Goal: Task Accomplishment & Management: Use online tool/utility

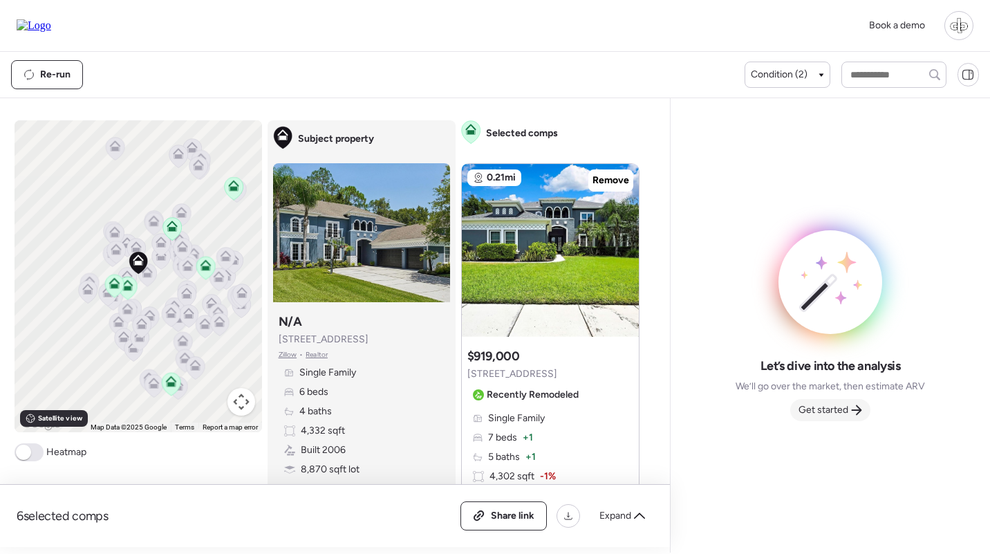
click at [825, 407] on span "Get started" at bounding box center [824, 410] width 50 height 14
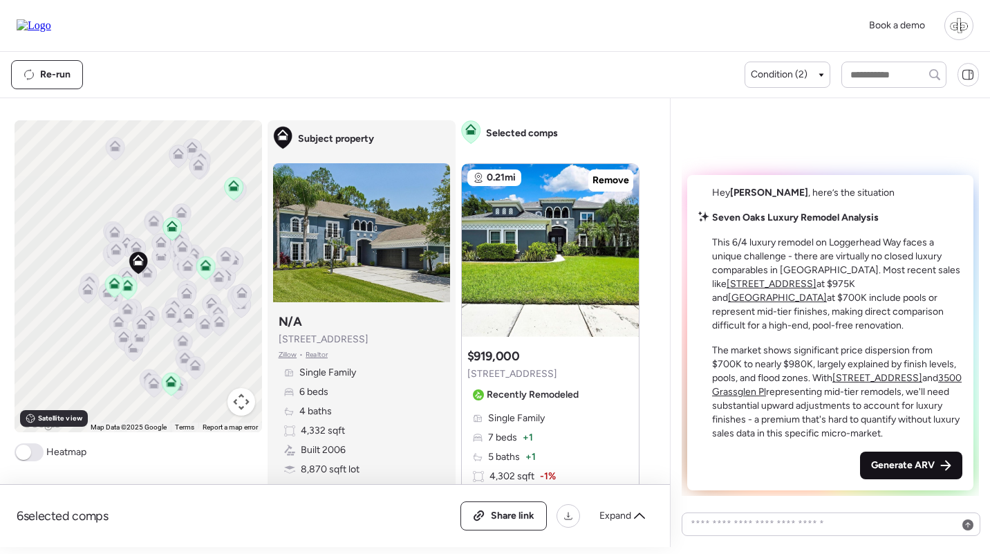
click at [909, 457] on div "Generate ARV" at bounding box center [911, 466] width 102 height 28
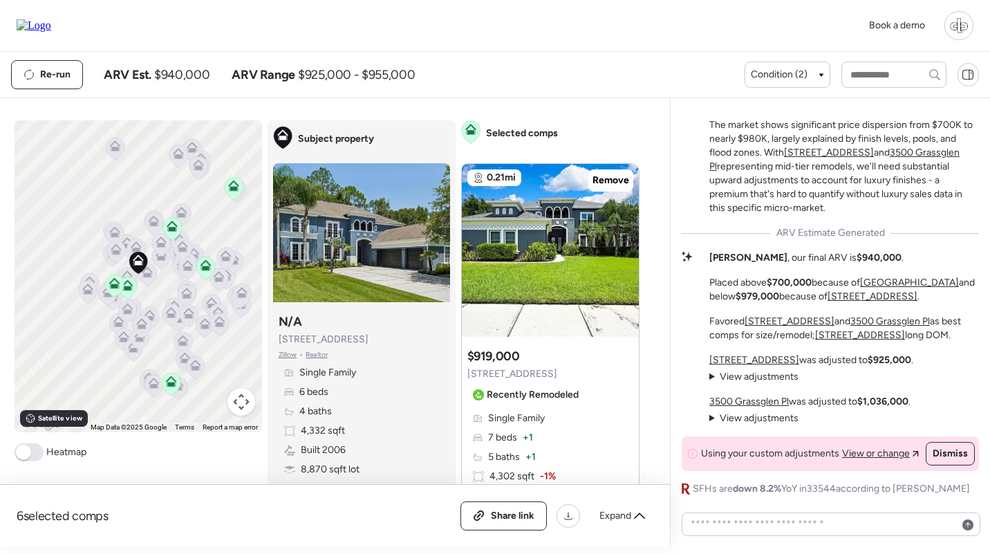
click at [902, 277] on u "[GEOGRAPHIC_DATA]" at bounding box center [909, 283] width 99 height 12
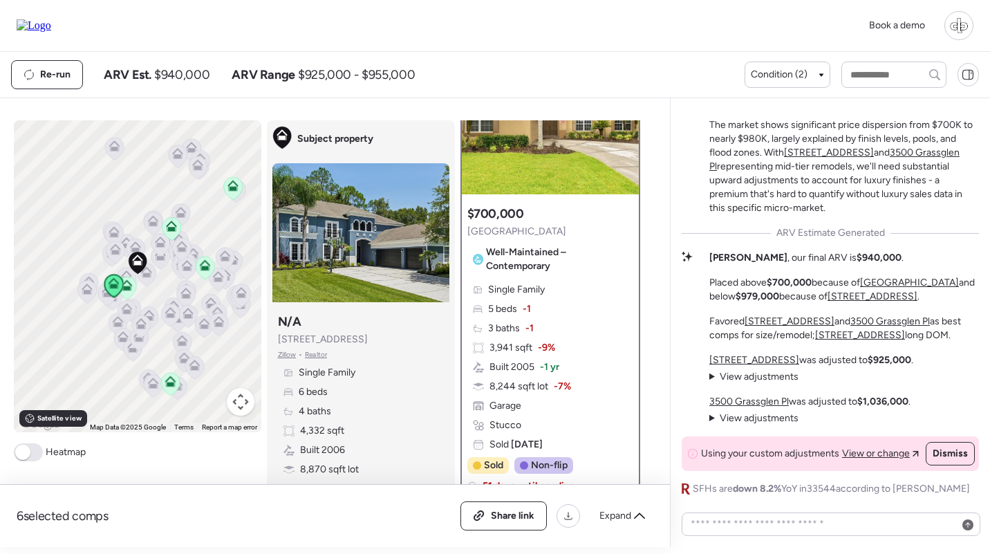
scroll to position [119, 0]
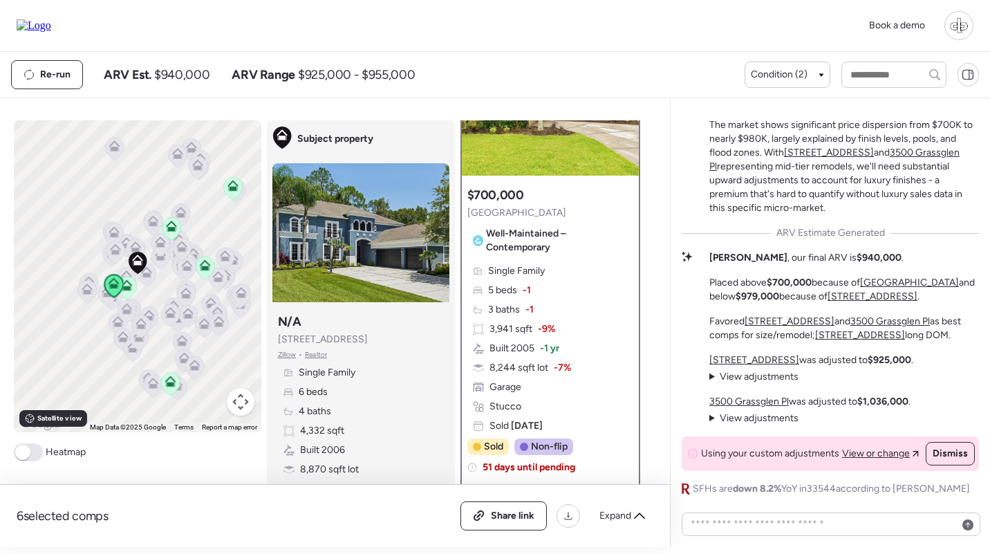
click at [860, 290] on u "[STREET_ADDRESS]" at bounding box center [873, 296] width 90 height 12
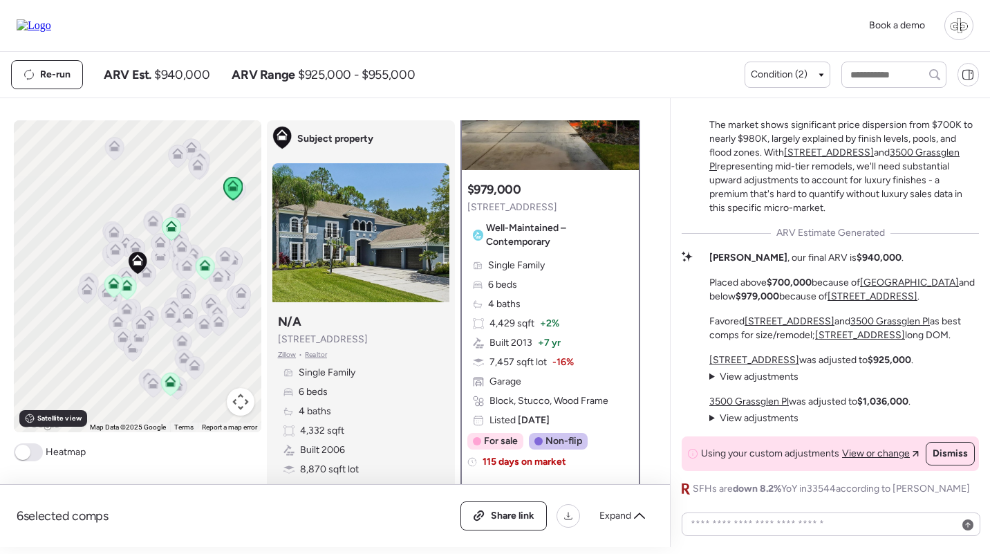
scroll to position [0, 0]
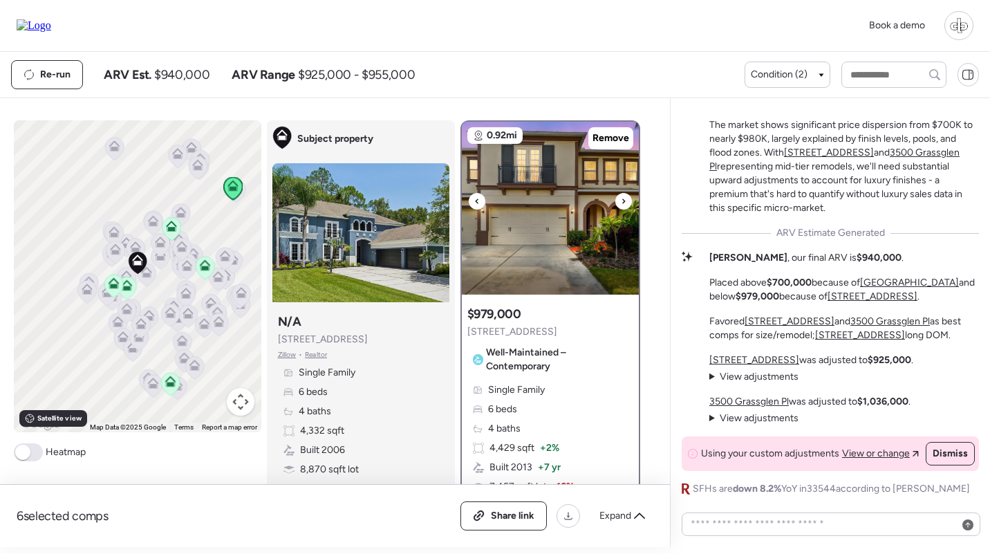
click at [569, 203] on img at bounding box center [550, 208] width 177 height 173
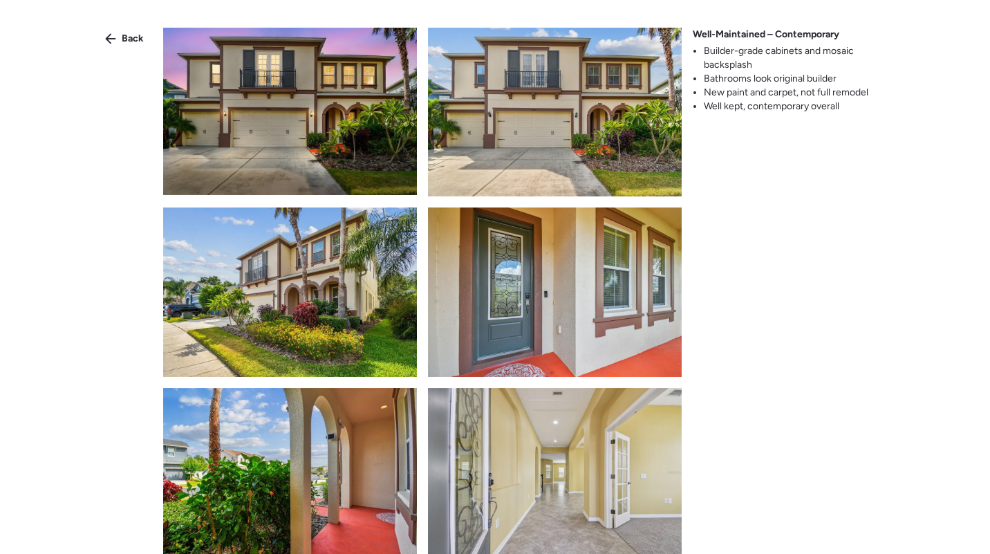
scroll to position [423, 0]
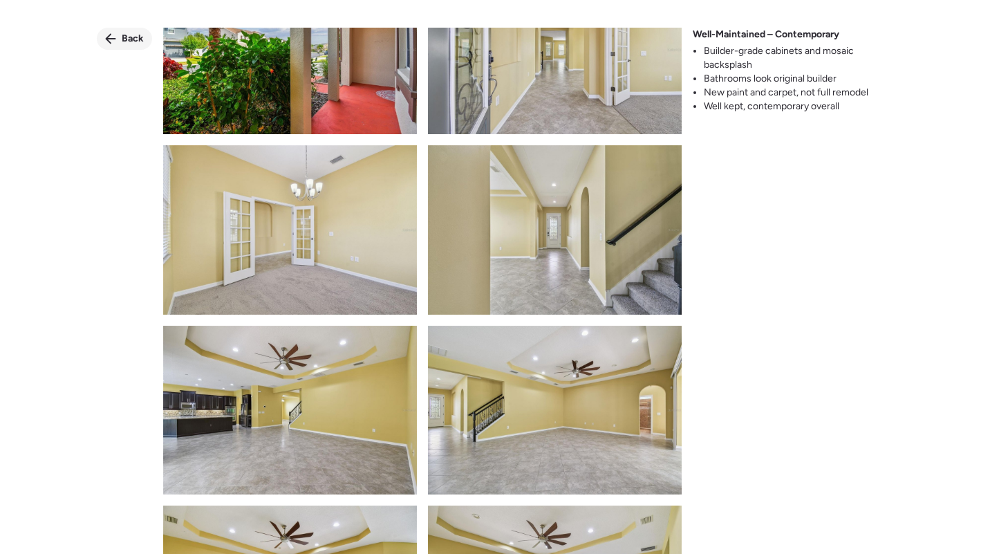
click at [137, 30] on div "Back" at bounding box center [124, 39] width 55 height 22
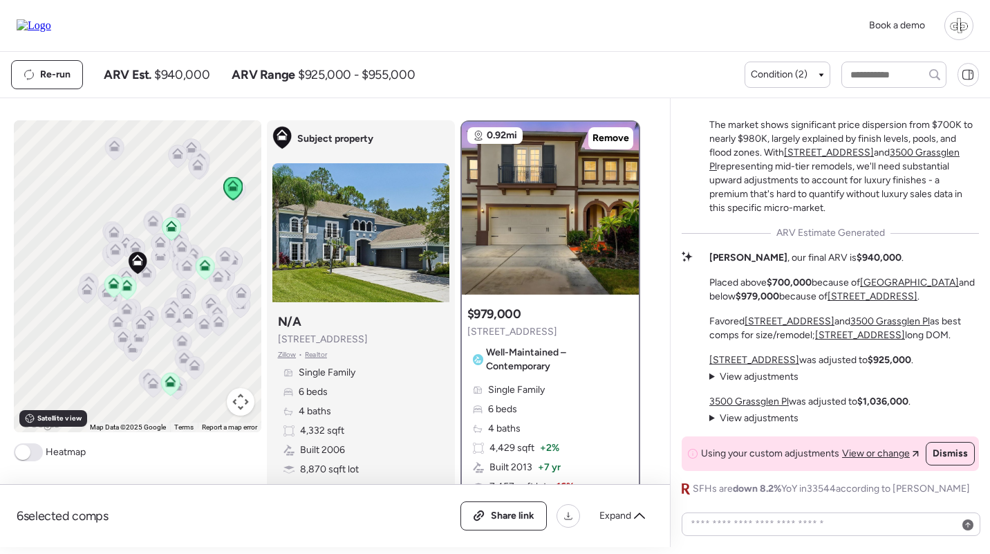
scroll to position [0, 0]
click at [761, 400] on u "3500 Grassglen Pl" at bounding box center [750, 402] width 80 height 12
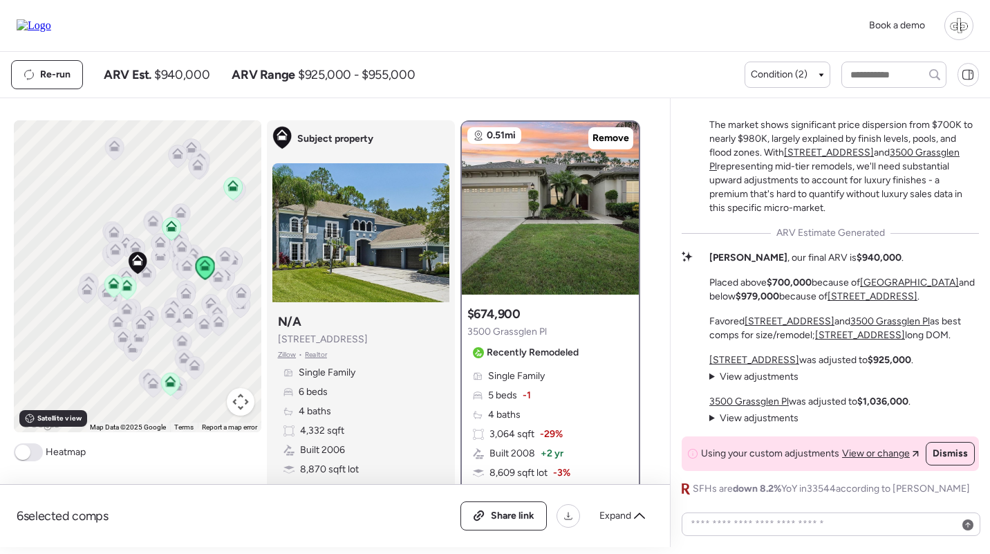
scroll to position [53, 0]
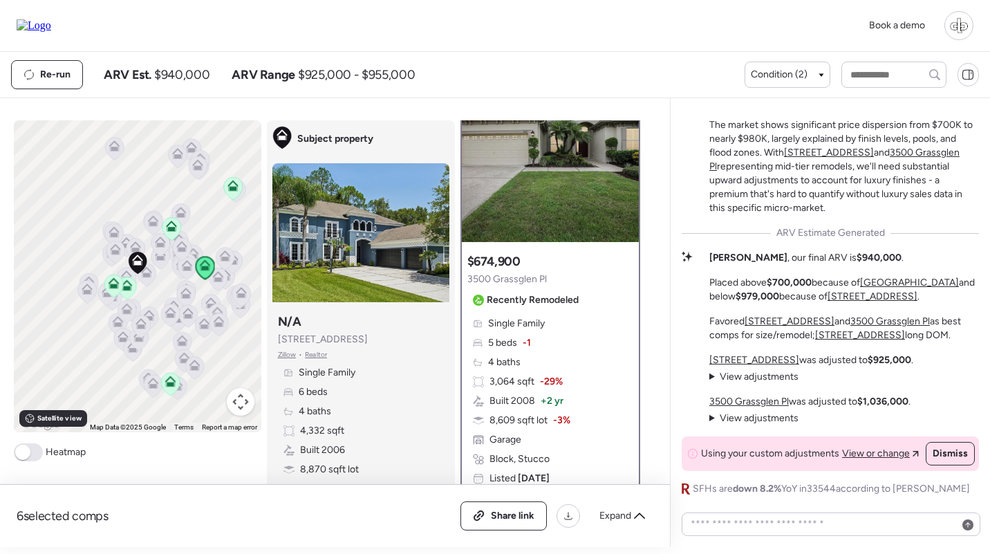
click at [761, 421] on span "View adjustments" at bounding box center [759, 418] width 79 height 12
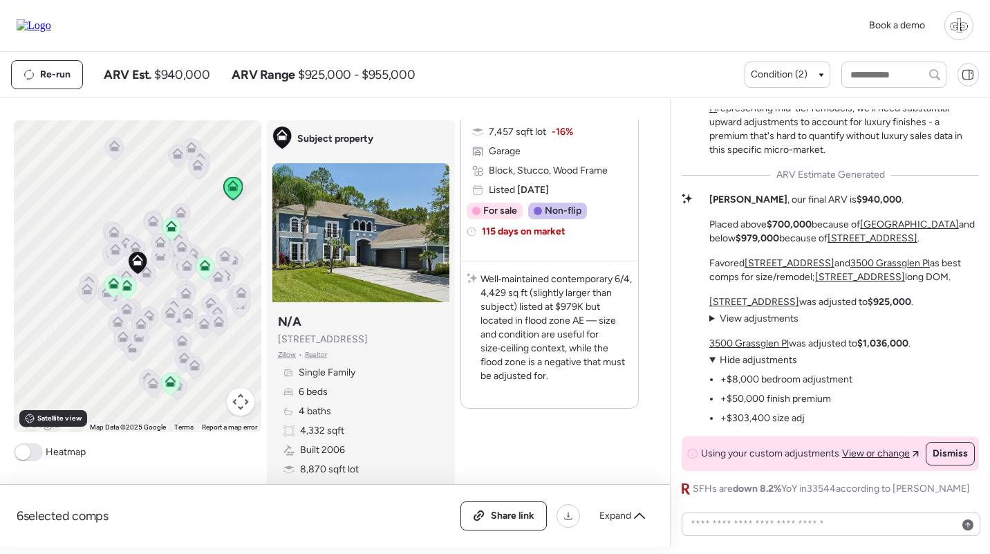
scroll to position [3677, 0]
drag, startPoint x: 373, startPoint y: 342, endPoint x: 279, endPoint y: 344, distance: 94.1
click at [279, 344] on div "Subject property N/A [STREET_ADDRESS] • Realtor Single Family 6 beds 4 baths 4,…" at bounding box center [360, 421] width 177 height 227
copy span "[STREET_ADDRESS]"
click at [275, 53] on div "Re-run ARV Est. $940,000 ARV Range $925,000 - $955,000 Condition (2)" at bounding box center [495, 75] width 990 height 46
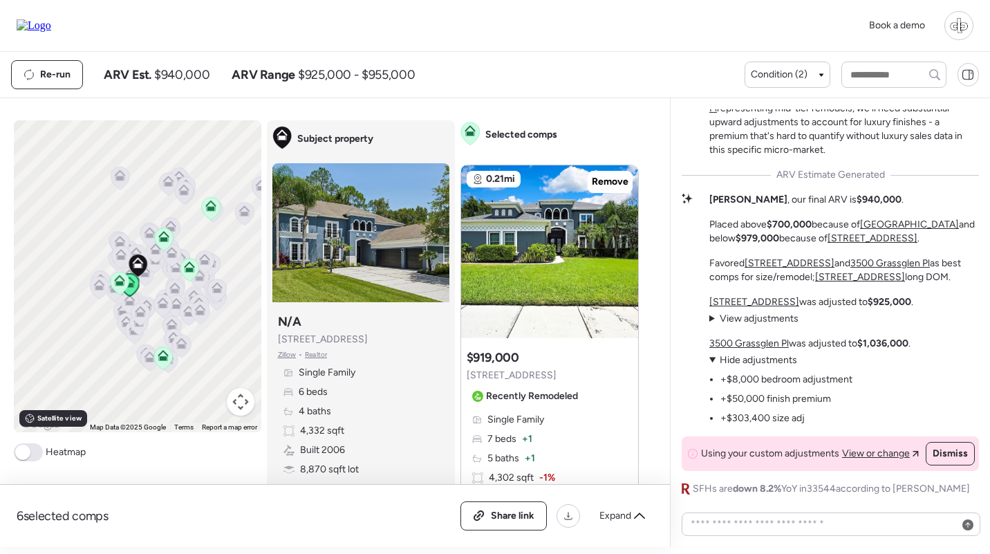
scroll to position [568, 0]
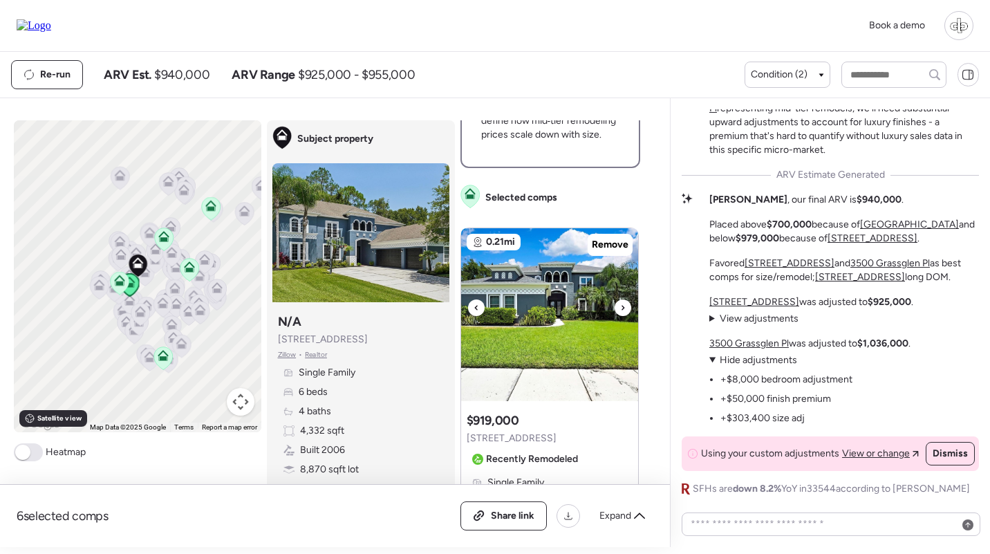
click at [571, 290] on img at bounding box center [549, 314] width 177 height 173
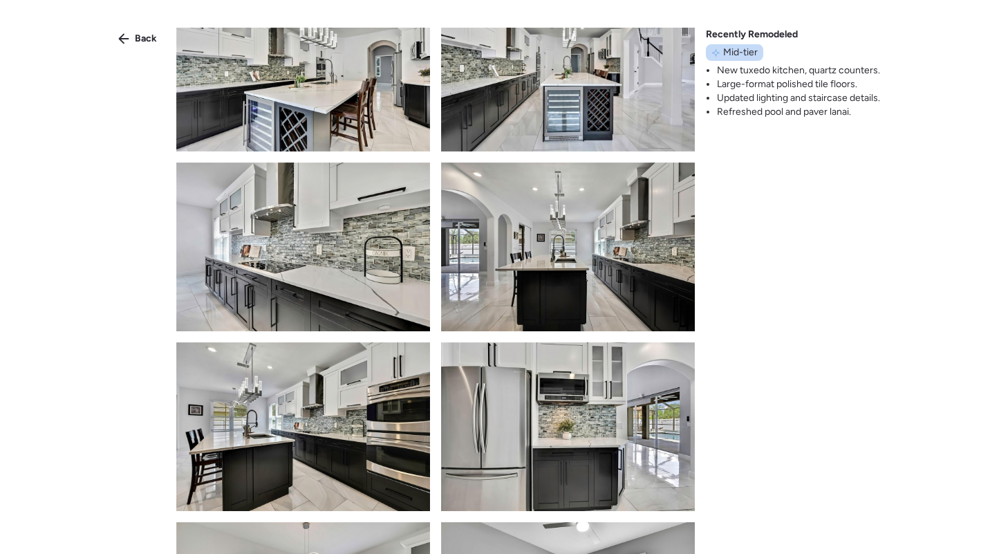
scroll to position [1406, 0]
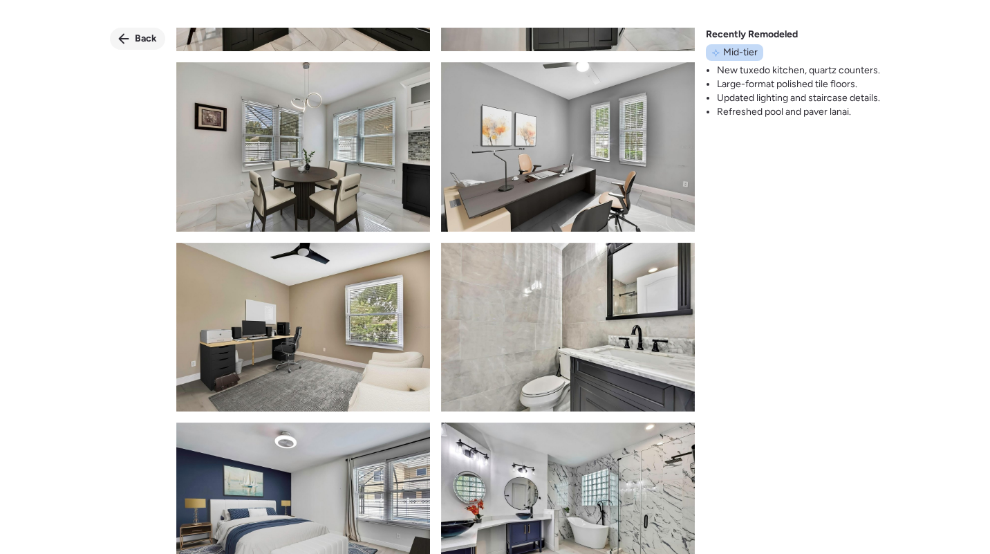
click at [150, 40] on span "Back" at bounding box center [146, 39] width 22 height 14
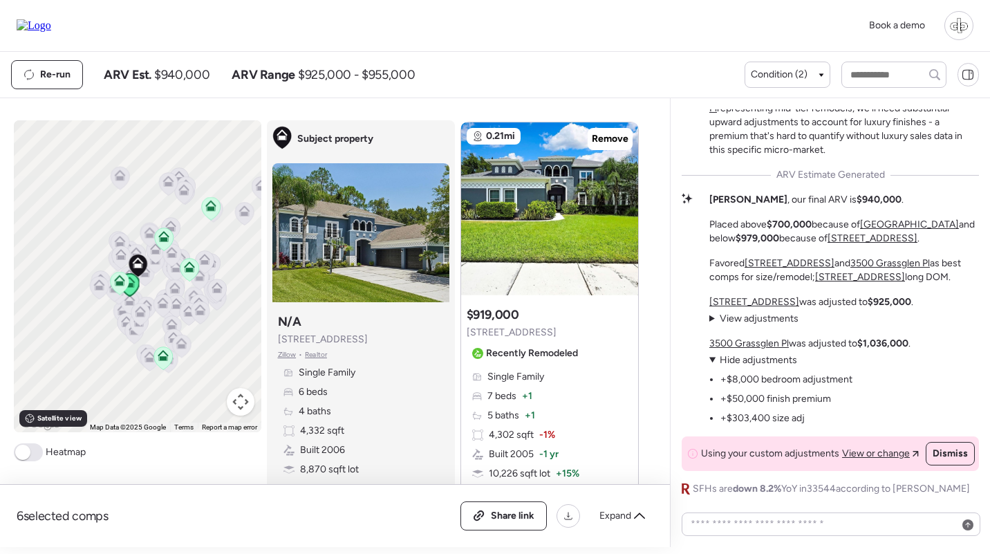
scroll to position [764, 0]
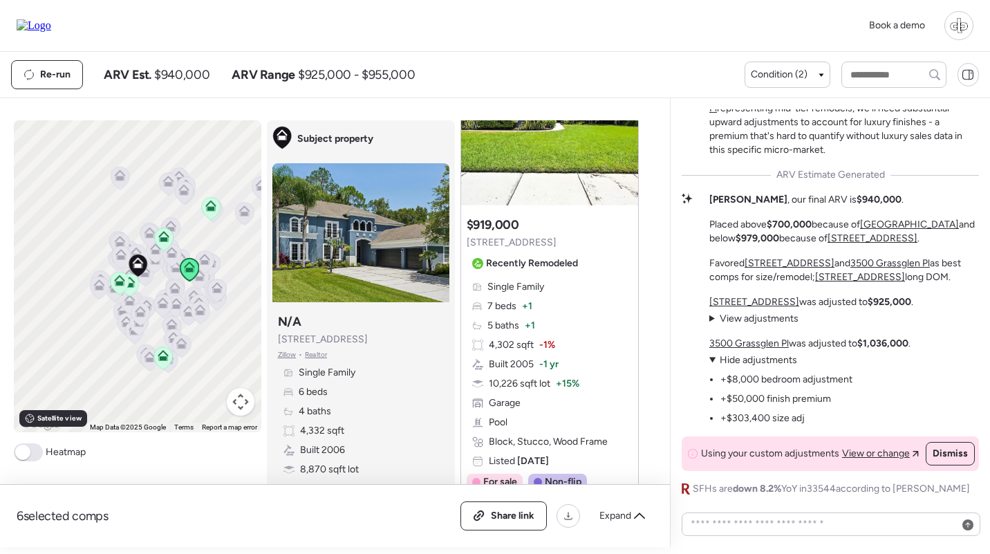
click at [757, 315] on span "View adjustments" at bounding box center [759, 319] width 79 height 12
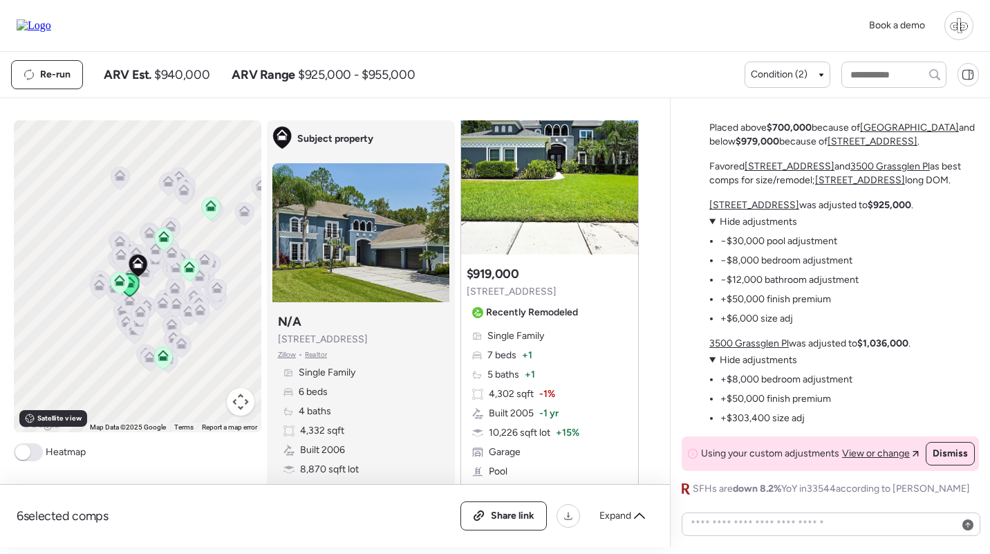
scroll to position [714, 0]
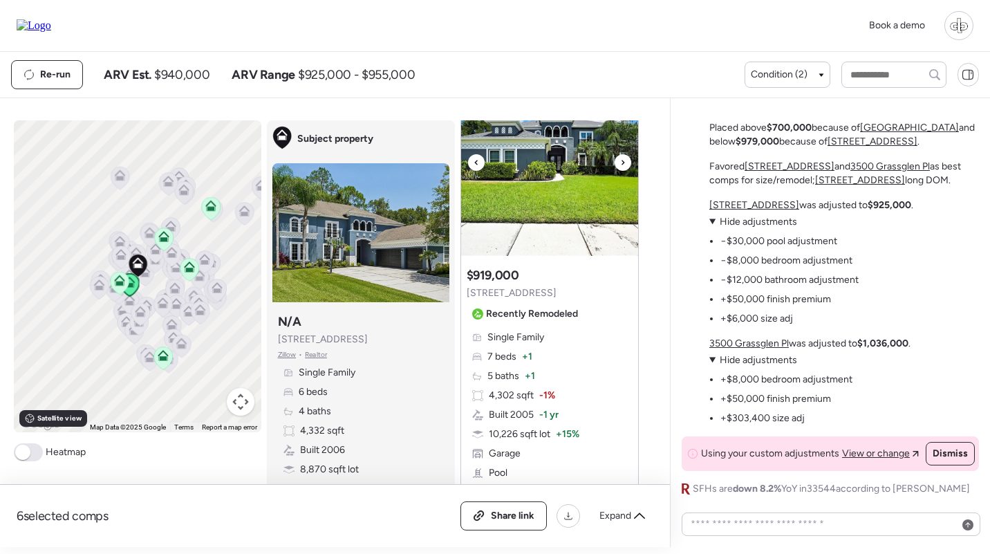
click at [582, 196] on img at bounding box center [549, 169] width 177 height 173
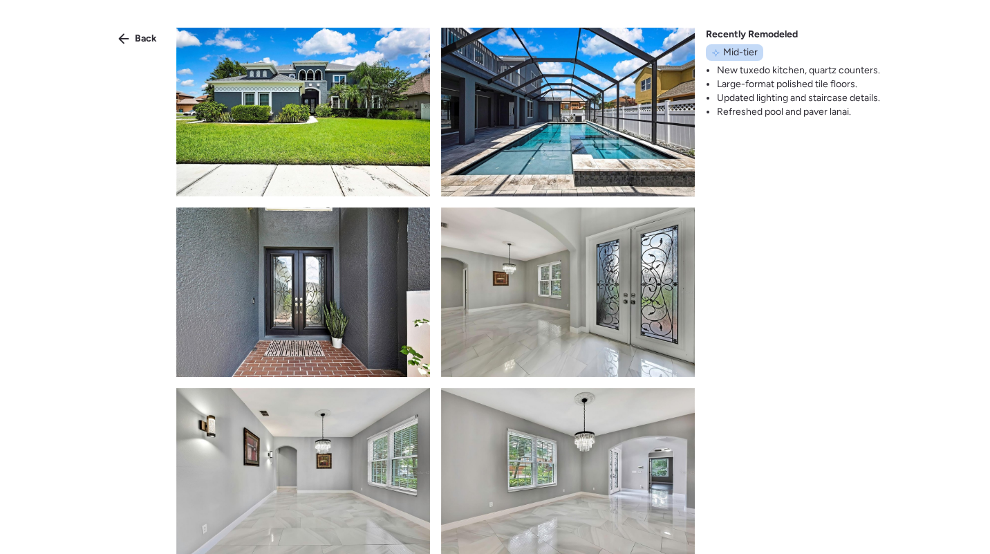
scroll to position [441, 0]
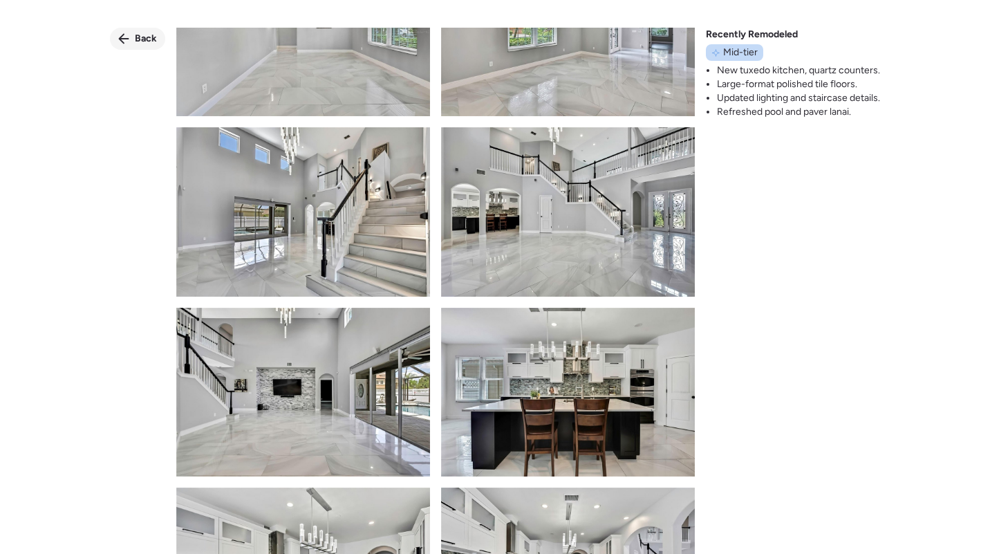
click at [142, 29] on div "Back" at bounding box center [137, 39] width 55 height 22
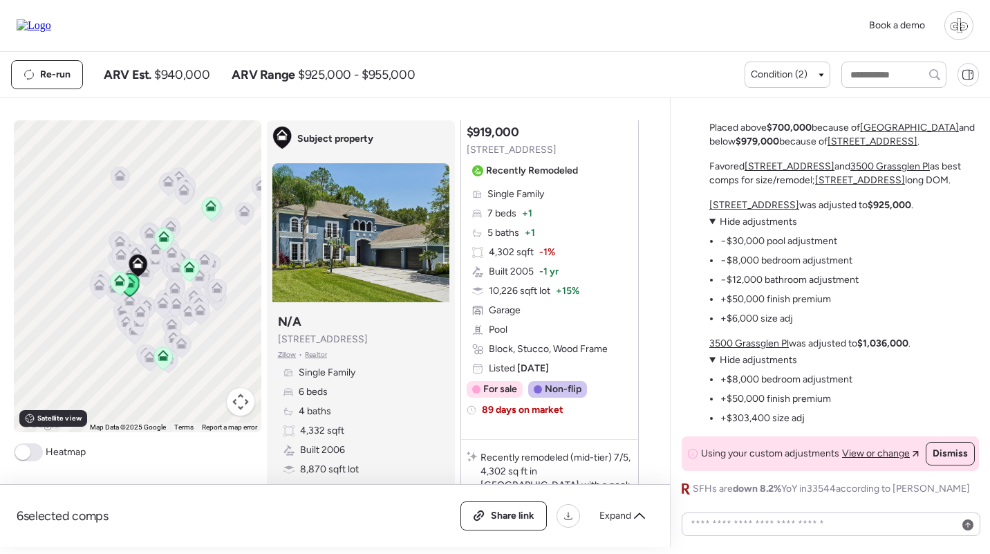
scroll to position [976, 0]
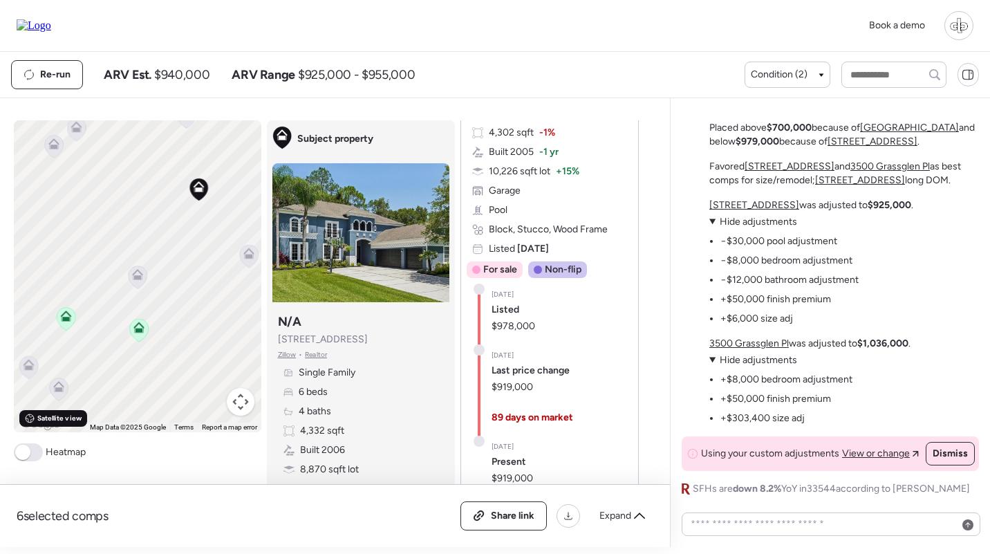
click at [53, 425] on div "Satellite view" at bounding box center [53, 418] width 68 height 17
click at [52, 414] on span "Road view" at bounding box center [54, 418] width 34 height 11
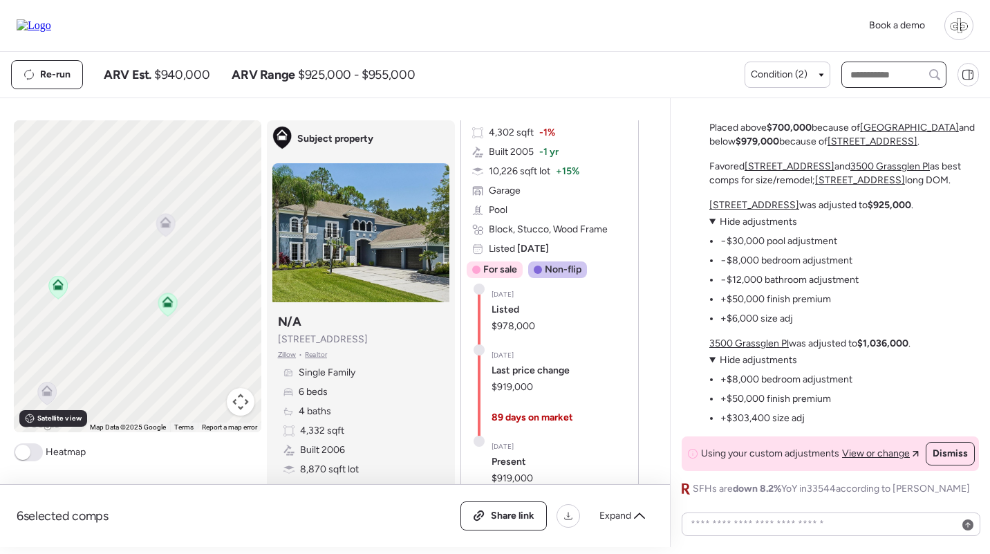
click at [901, 72] on input "text" at bounding box center [894, 74] width 93 height 19
type input "****"
click at [901, 103] on span "[STREET_ADDRESS][PERSON_NAME]" at bounding box center [894, 107] width 94 height 28
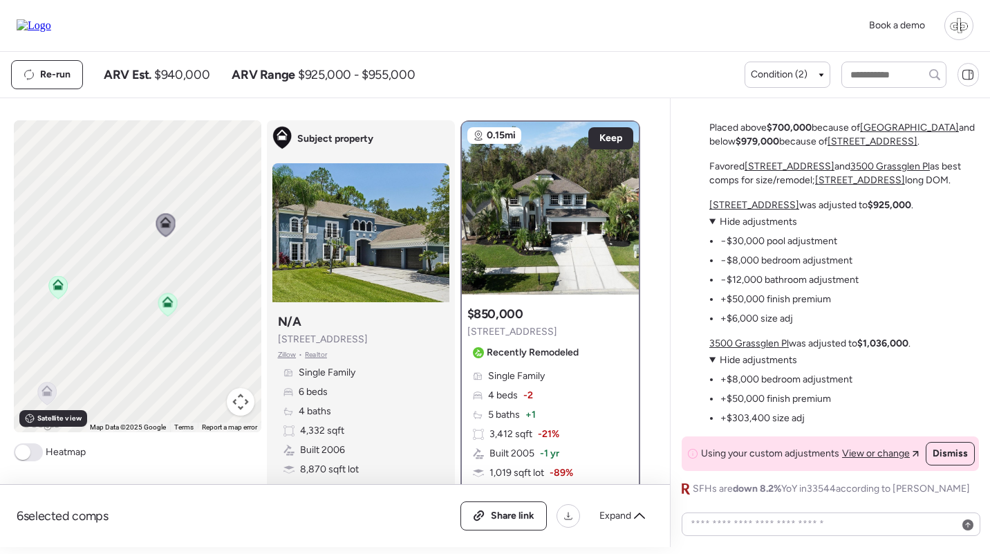
scroll to position [0, 0]
click at [541, 252] on div at bounding box center [550, 208] width 177 height 173
click at [548, 226] on div at bounding box center [550, 208] width 177 height 173
click at [872, 76] on input "text" at bounding box center [894, 74] width 93 height 19
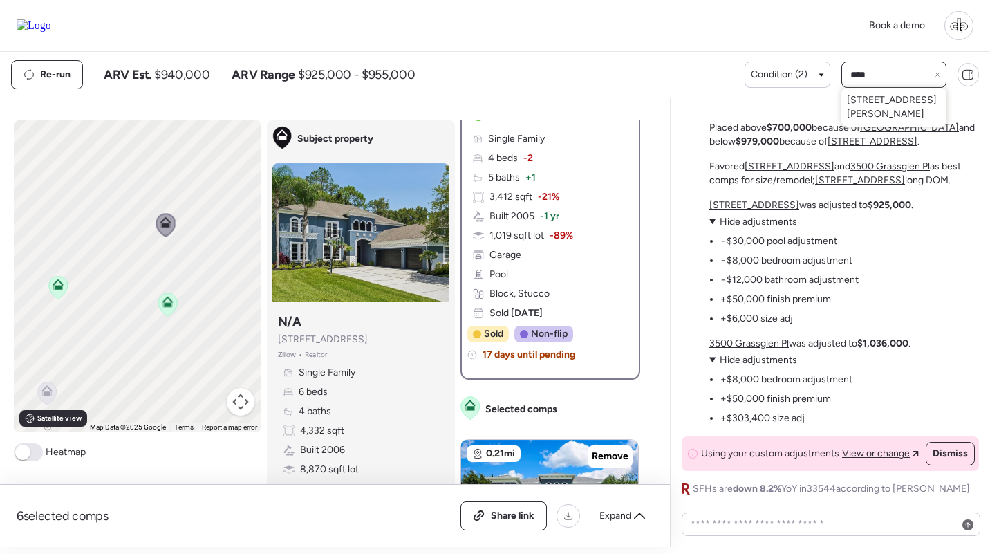
scroll to position [237, 0]
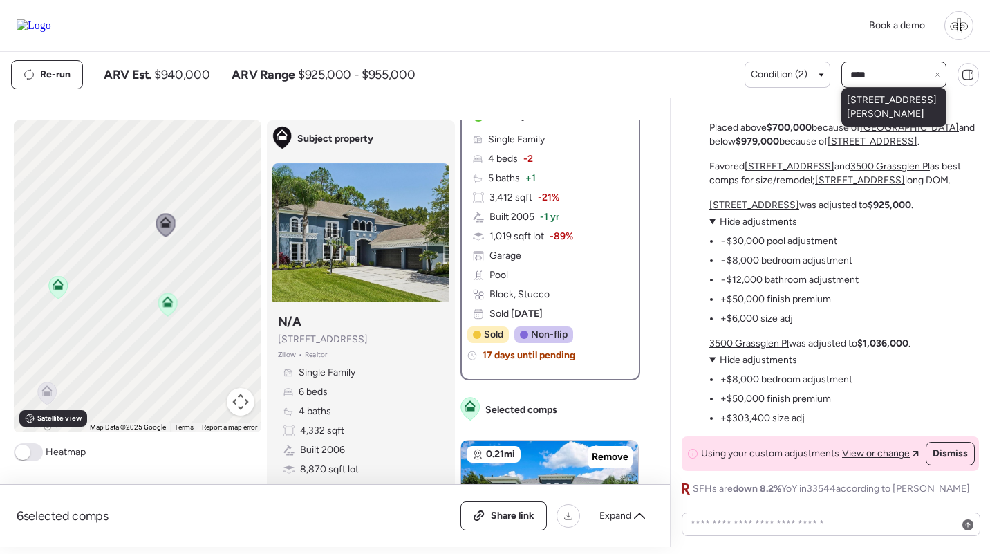
type input "****"
click at [894, 121] on span "[STREET_ADDRESS][PERSON_NAME]" at bounding box center [894, 107] width 94 height 28
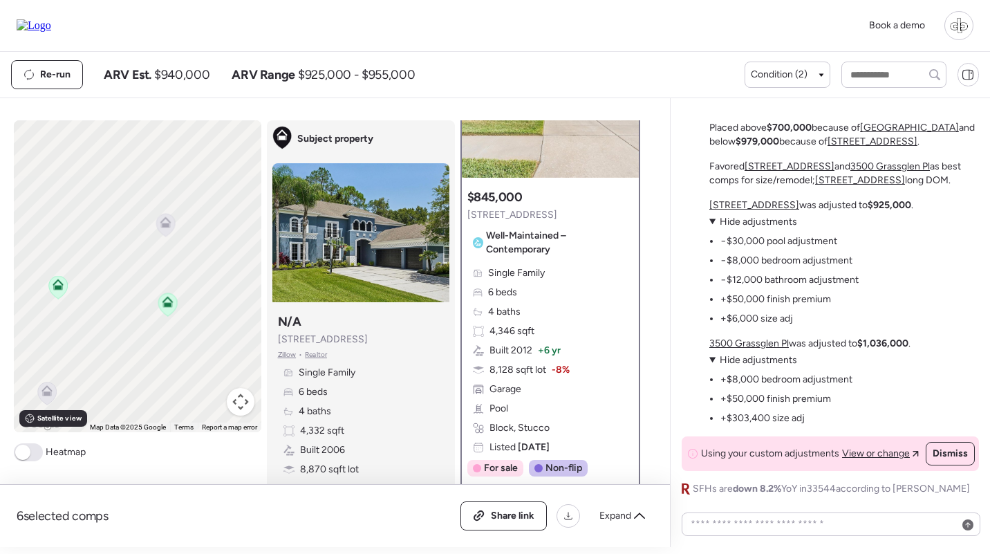
scroll to position [42, 0]
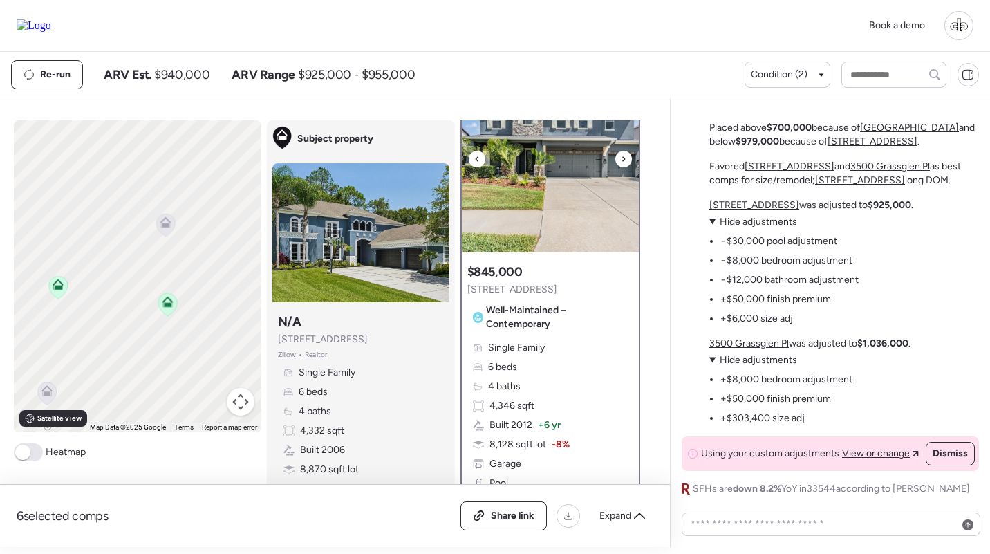
click at [575, 189] on img at bounding box center [550, 166] width 177 height 173
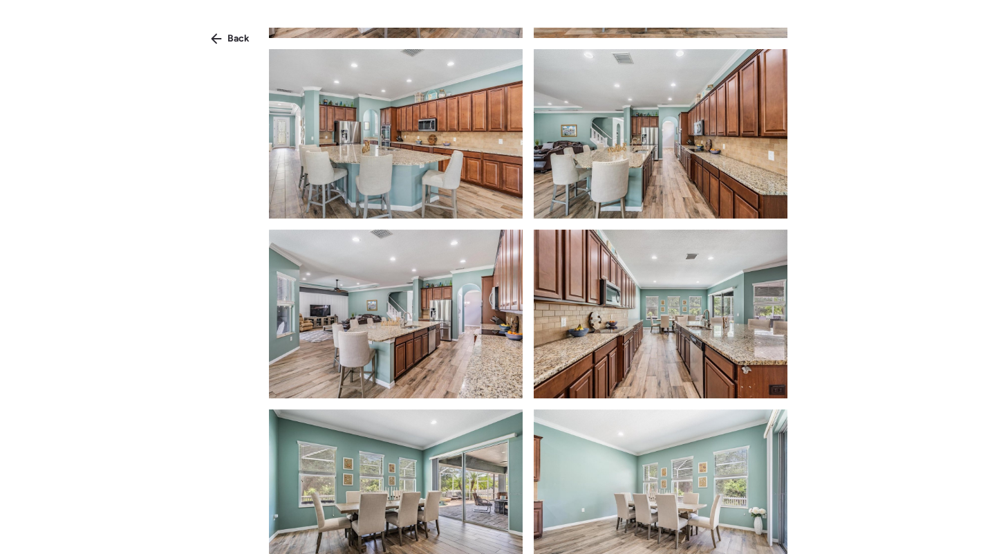
scroll to position [1082, 0]
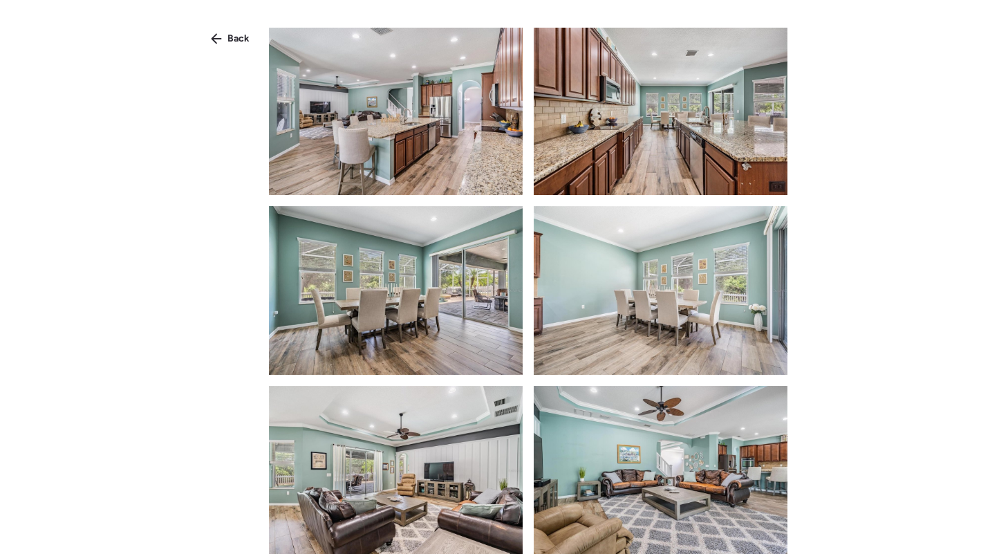
click at [235, 50] on div "Back" at bounding box center [495, 302] width 990 height 604
click at [225, 31] on div "Back" at bounding box center [230, 39] width 55 height 22
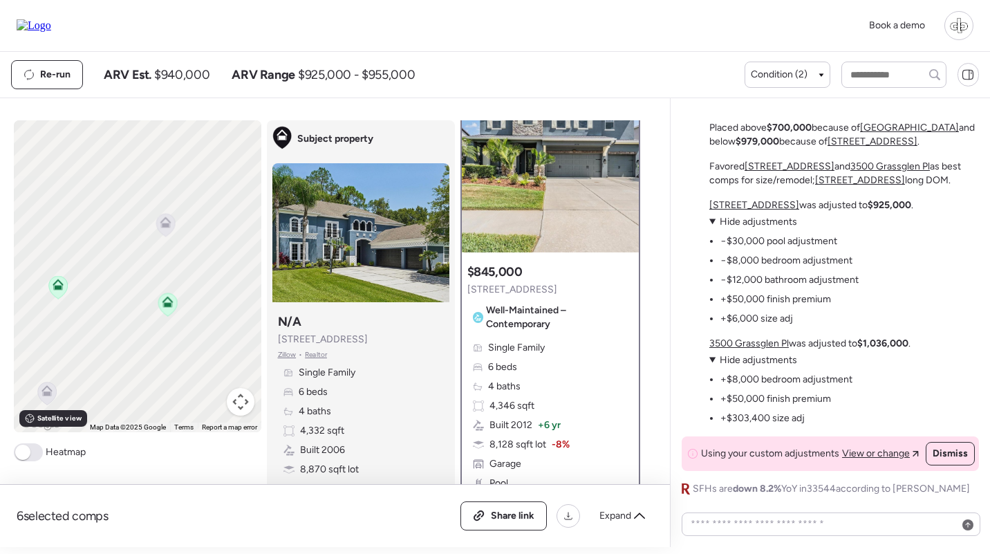
scroll to position [203, 0]
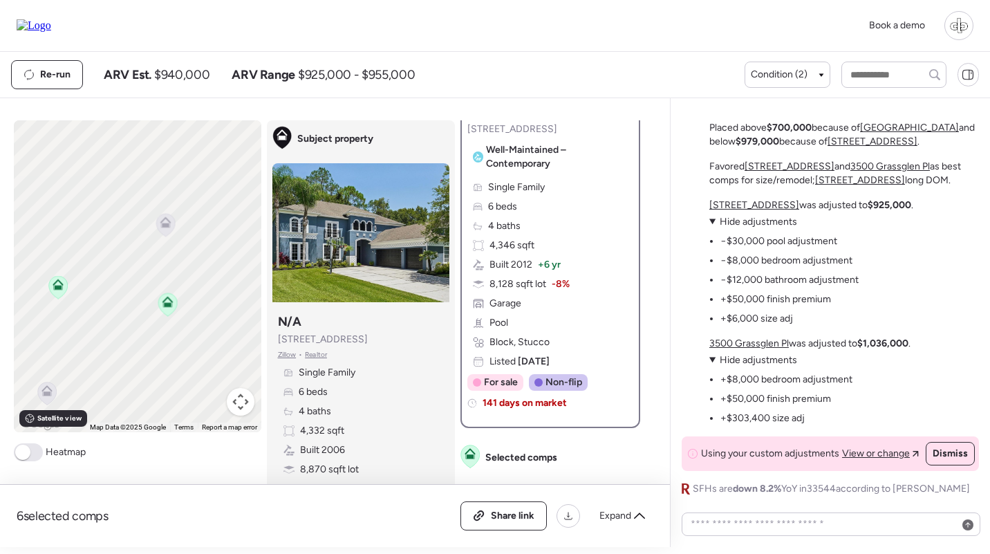
click at [574, 264] on div "Single Family 6 beds 4 baths 4,346 sqft Built 2012 + 6 yr 8,128 sqft lot -8% [G…" at bounding box center [550, 274] width 166 height 188
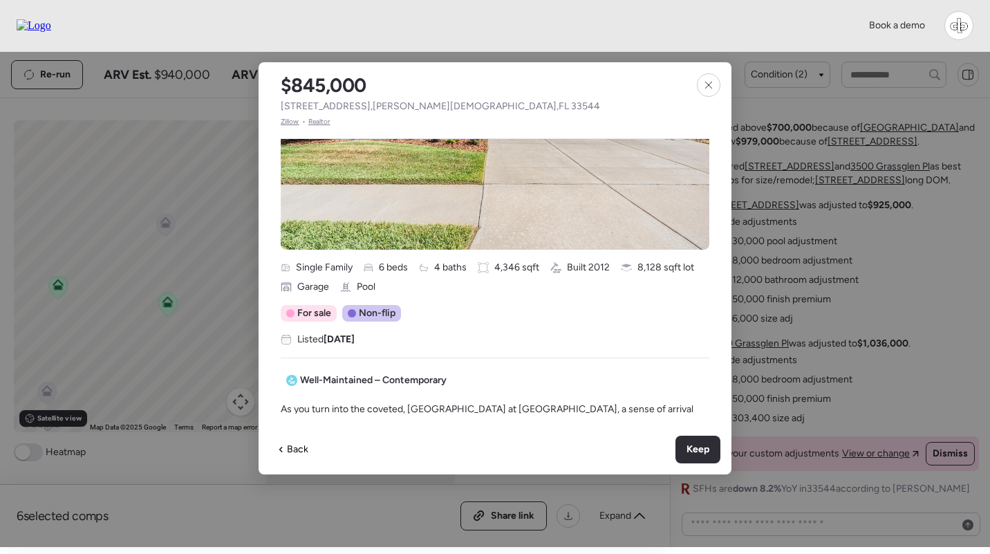
scroll to position [289, 0]
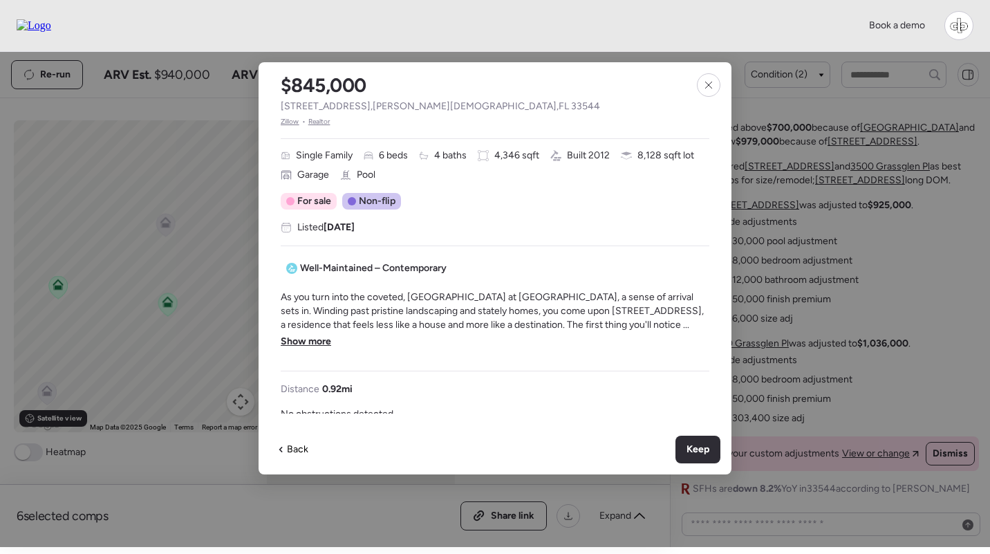
click at [305, 351] on div "As you turn into the coveted, [GEOGRAPHIC_DATA] at [GEOGRAPHIC_DATA], a sense o…" at bounding box center [495, 324] width 429 height 69
click at [319, 340] on span "Show more" at bounding box center [306, 342] width 50 height 14
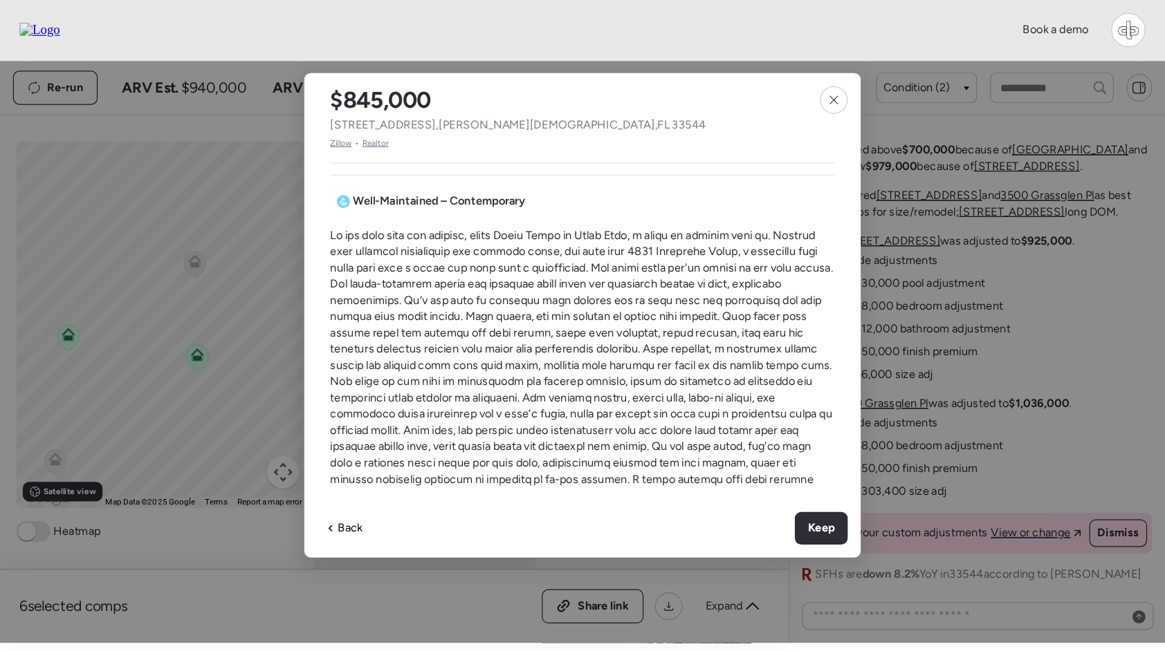
scroll to position [385, 1]
click at [714, 82] on div at bounding box center [709, 85] width 24 height 24
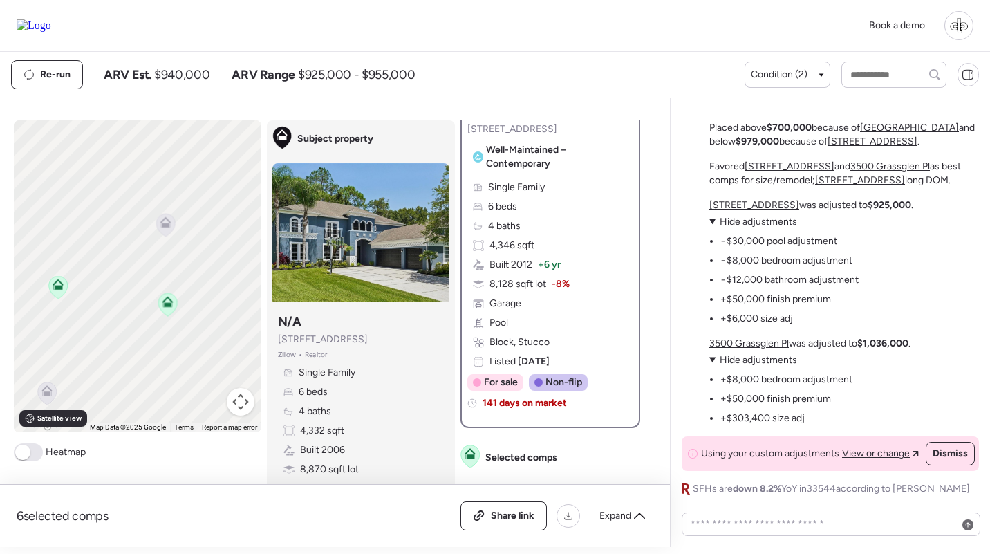
drag, startPoint x: 824, startPoint y: 206, endPoint x: 710, endPoint y: 208, distance: 113.4
click at [710, 208] on p "[STREET_ADDRESS] was adjusted to $925,000 ." at bounding box center [812, 205] width 204 height 14
copy u "[STREET_ADDRESS]"
click at [804, 246] on li "−$30,000 pool adjustment" at bounding box center [779, 241] width 117 height 14
click at [51, 30] on img at bounding box center [34, 25] width 35 height 12
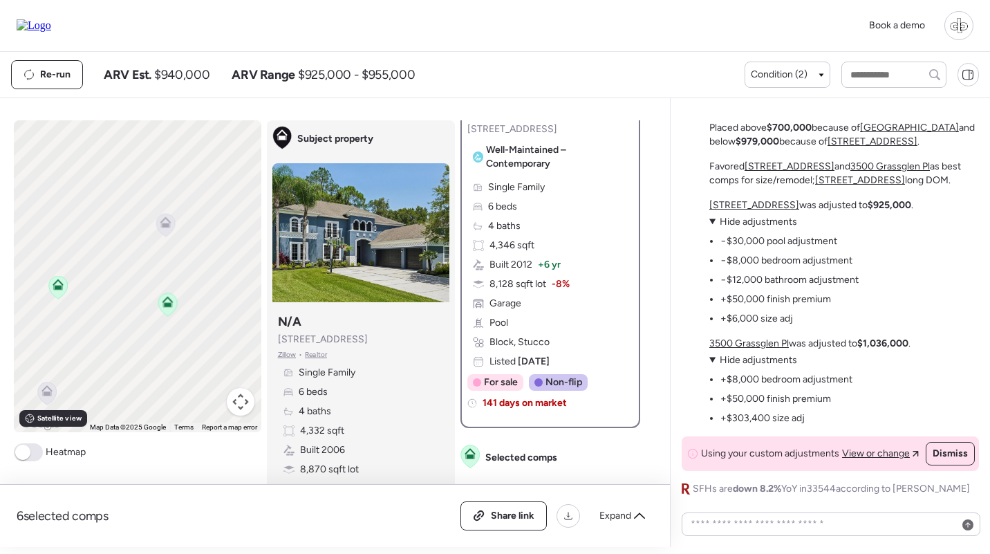
drag, startPoint x: 379, startPoint y: 343, endPoint x: 272, endPoint y: 342, distance: 107.2
click at [272, 342] on div "Subject property N/A [STREET_ADDRESS] • Realtor Single Family 6 beds 4 baths 4,…" at bounding box center [360, 421] width 177 height 227
copy span "[STREET_ADDRESS]"
click at [436, 328] on div "Subject property N/A [STREET_ADDRESS] • Realtor Single Family 6 beds 4 baths 4,…" at bounding box center [360, 421] width 177 height 227
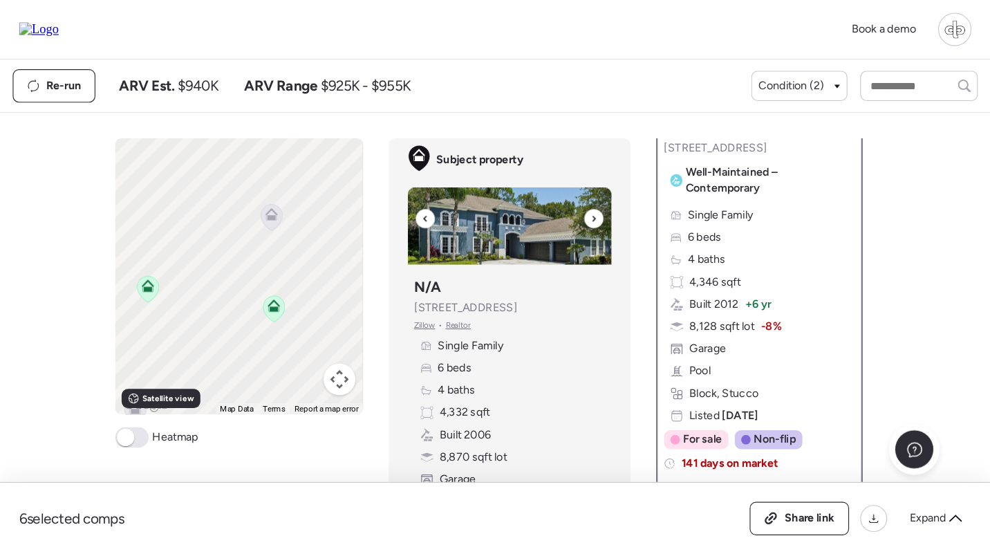
scroll to position [203, 0]
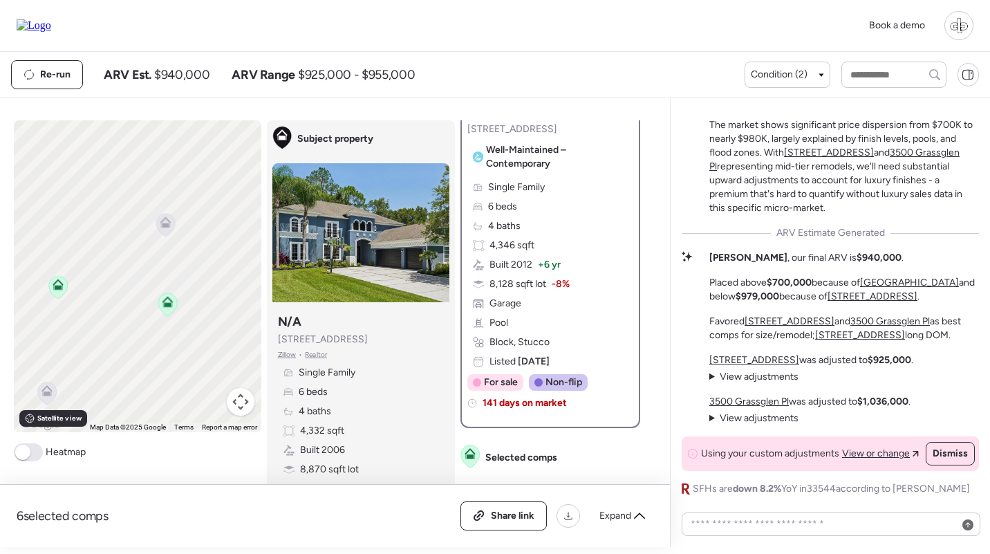
click at [443, 124] on div "Subject property Subject property N/A [STREET_ADDRESS] • Realtor Single Family …" at bounding box center [361, 330] width 188 height 420
click at [378, 216] on img at bounding box center [360, 232] width 177 height 139
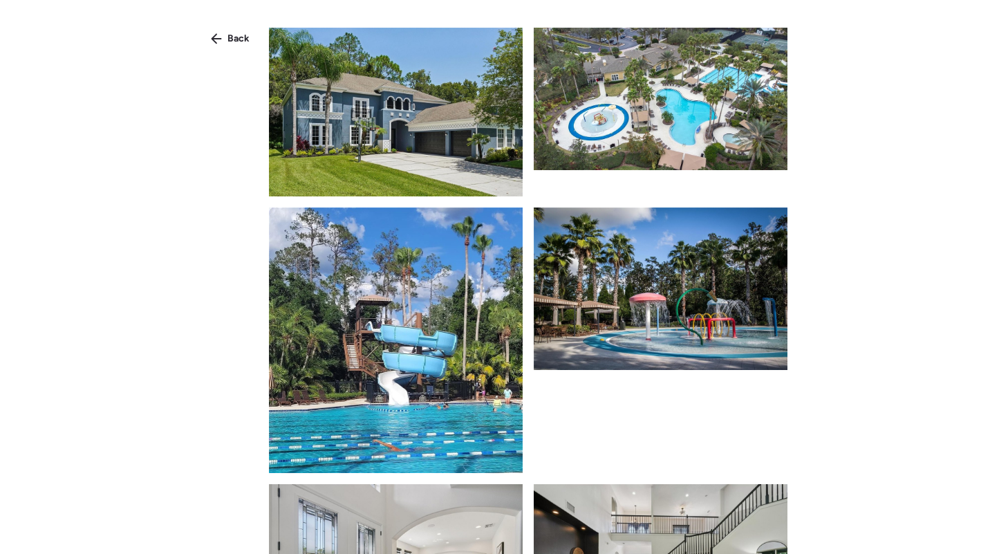
scroll to position [0, 0]
click at [400, 150] on img at bounding box center [396, 112] width 254 height 169
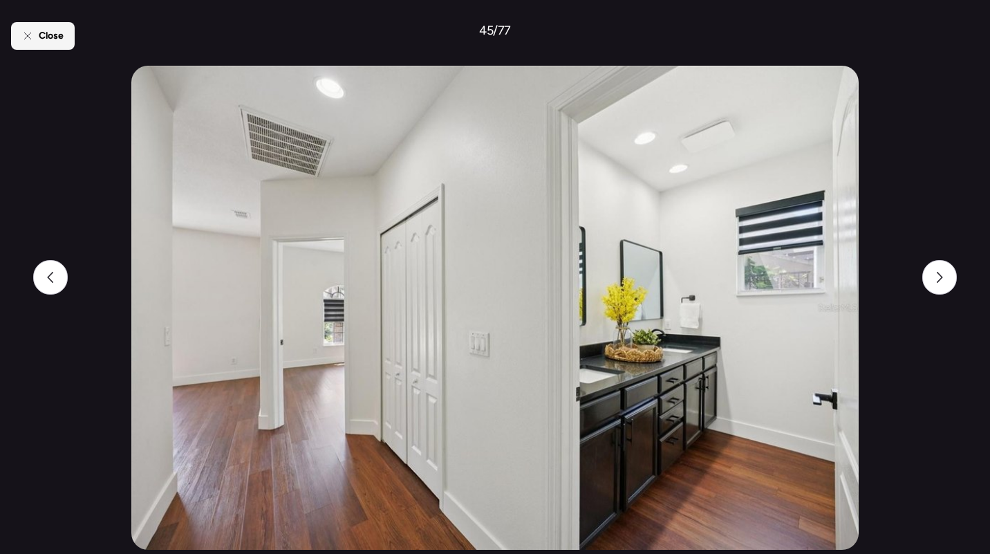
click at [54, 29] on span "Close" at bounding box center [51, 36] width 25 height 14
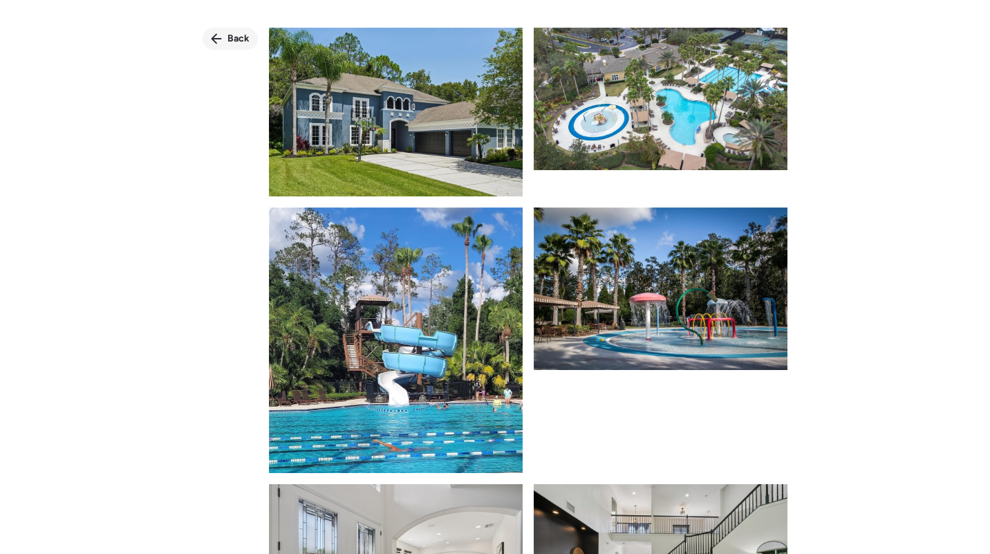
click at [223, 42] on div "Back" at bounding box center [230, 39] width 55 height 22
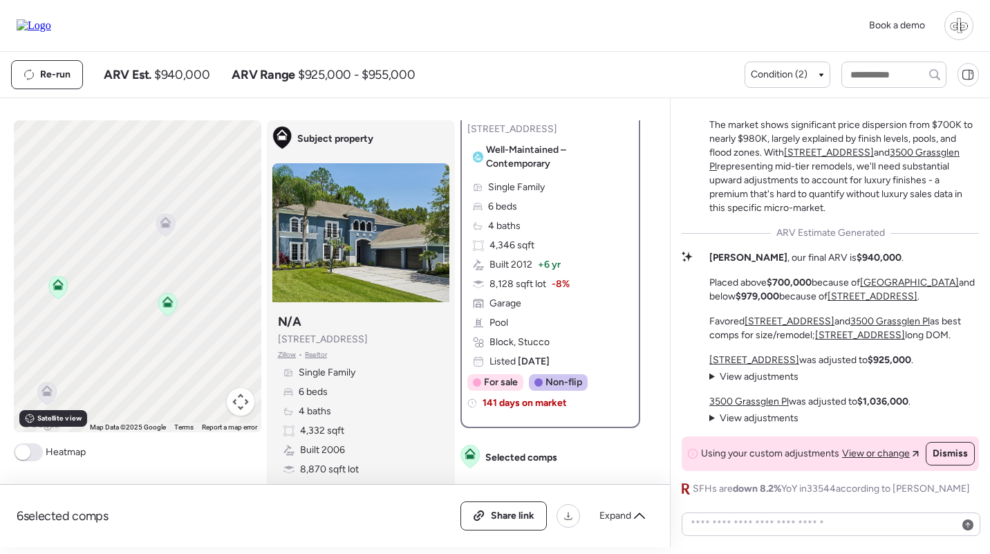
click at [284, 353] on span "Zillow" at bounding box center [287, 354] width 19 height 11
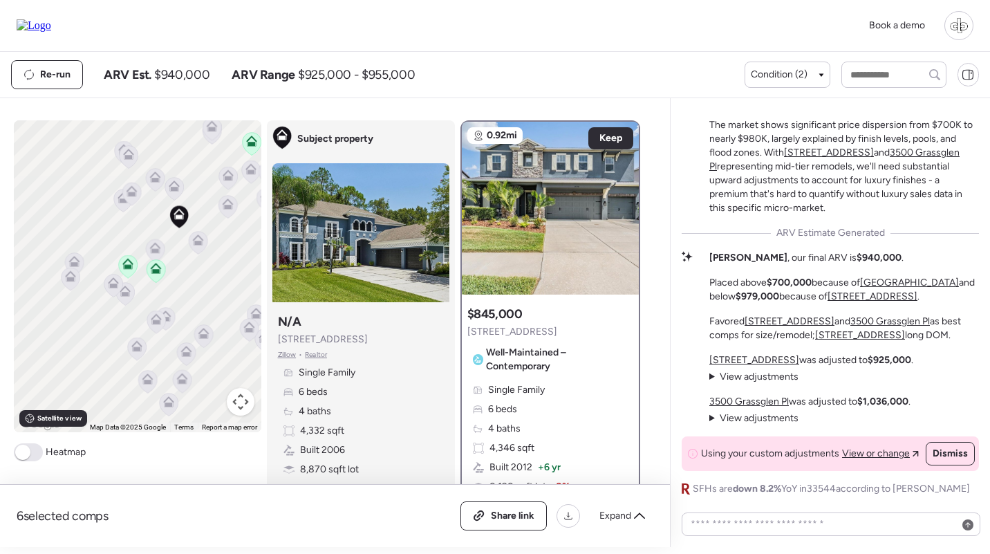
click at [157, 246] on icon at bounding box center [154, 245] width 10 height 6
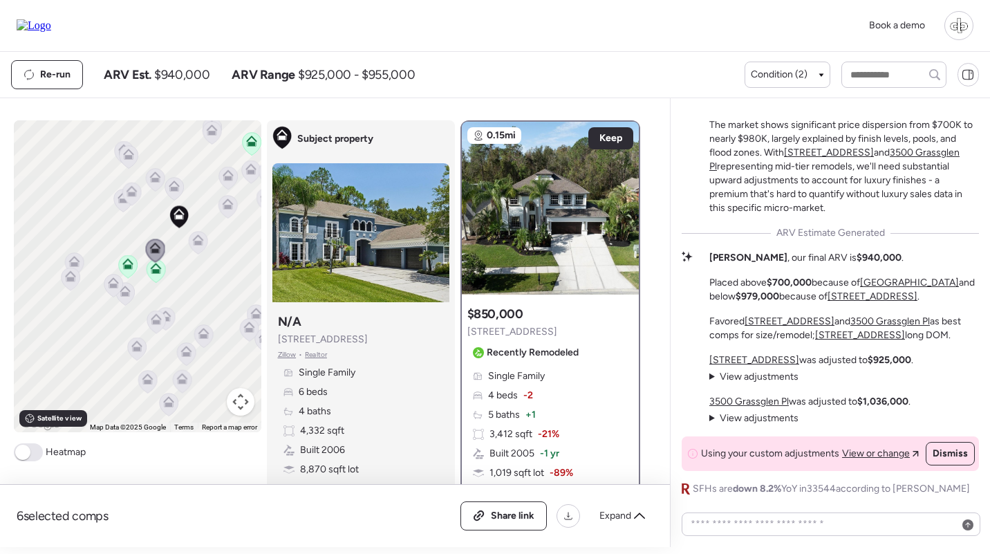
click at [550, 207] on div at bounding box center [550, 208] width 177 height 173
click at [201, 239] on icon at bounding box center [197, 237] width 10 height 6
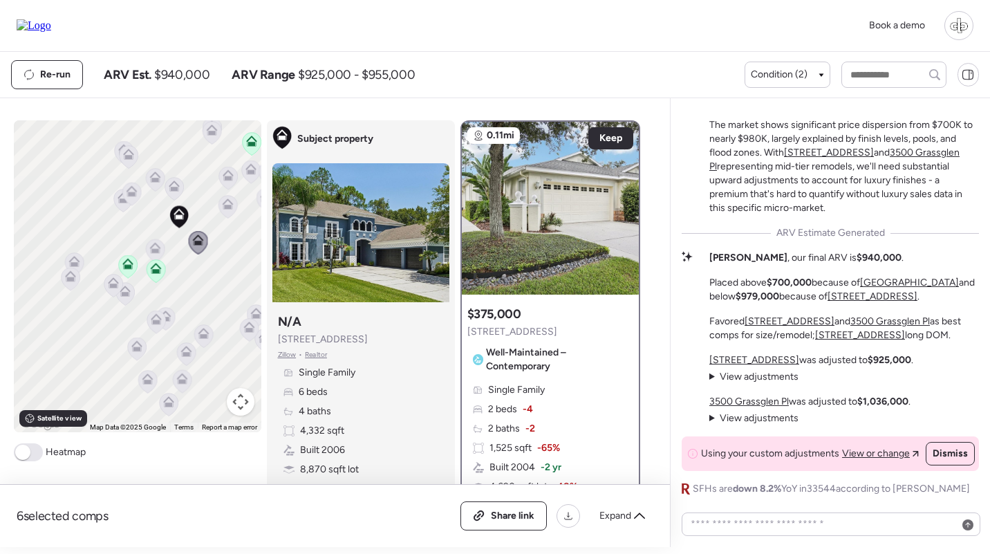
click at [182, 180] on icon at bounding box center [174, 189] width 19 height 24
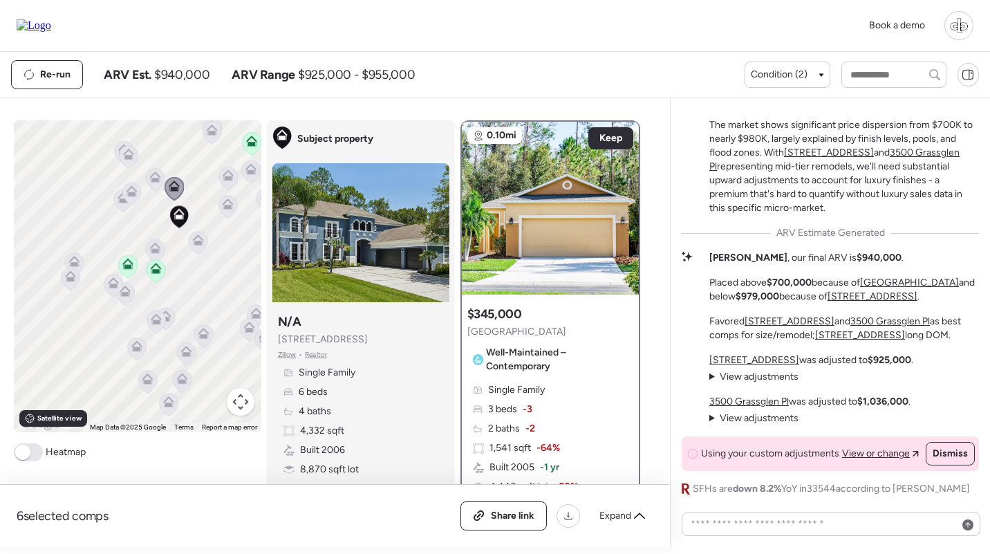
click at [754, 420] on span "View adjustments" at bounding box center [759, 418] width 79 height 12
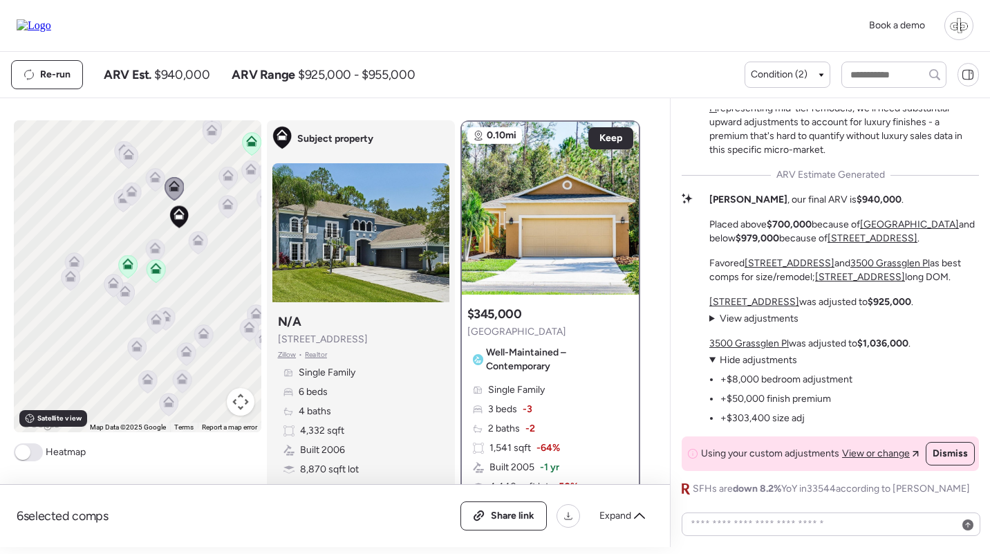
click at [761, 353] on div "3500 Grassglen Pl was adjusted to $1,036,000 . View adjustments Hide adjustment…" at bounding box center [810, 381] width 201 height 89
click at [761, 324] on span "View adjustments" at bounding box center [759, 319] width 79 height 12
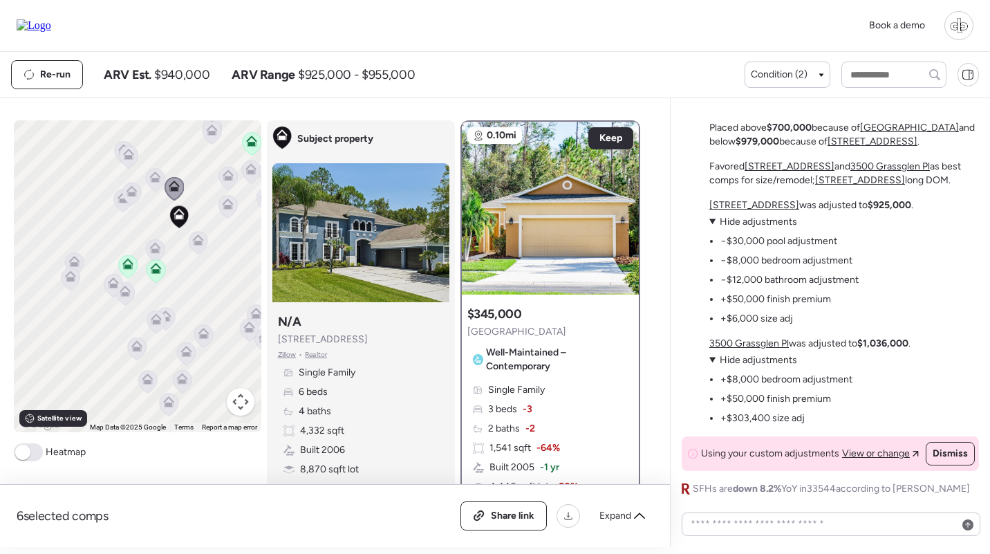
click at [757, 228] on summary "View adjustments Hide adjustments" at bounding box center [784, 222] width 149 height 14
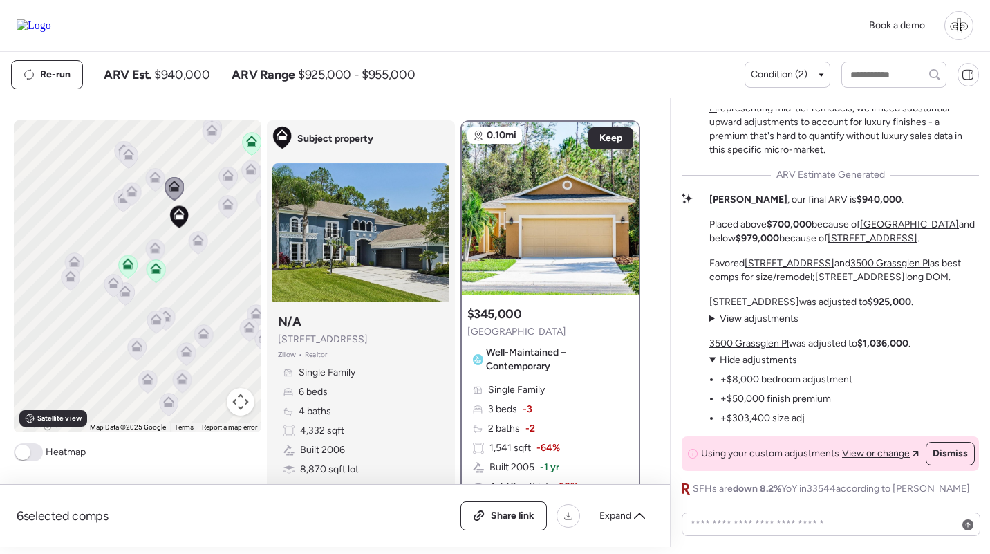
click at [774, 358] on span "Hide adjustments" at bounding box center [758, 360] width 77 height 12
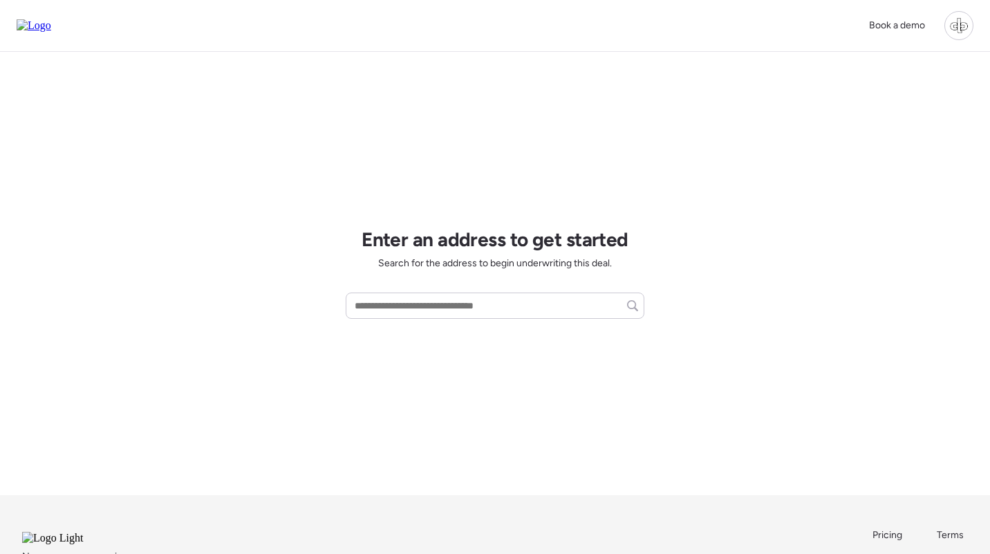
click at [439, 292] on div "Enter an address to get started Search for the address to begin underwriting th…" at bounding box center [495, 273] width 299 height 443
click at [439, 302] on input "text" at bounding box center [495, 305] width 286 height 19
paste input "**********"
click at [434, 336] on span "3511 Loggerhead Way, Wesley Chapel, FL, 33544" at bounding box center [434, 331] width 167 height 14
type input "**********"
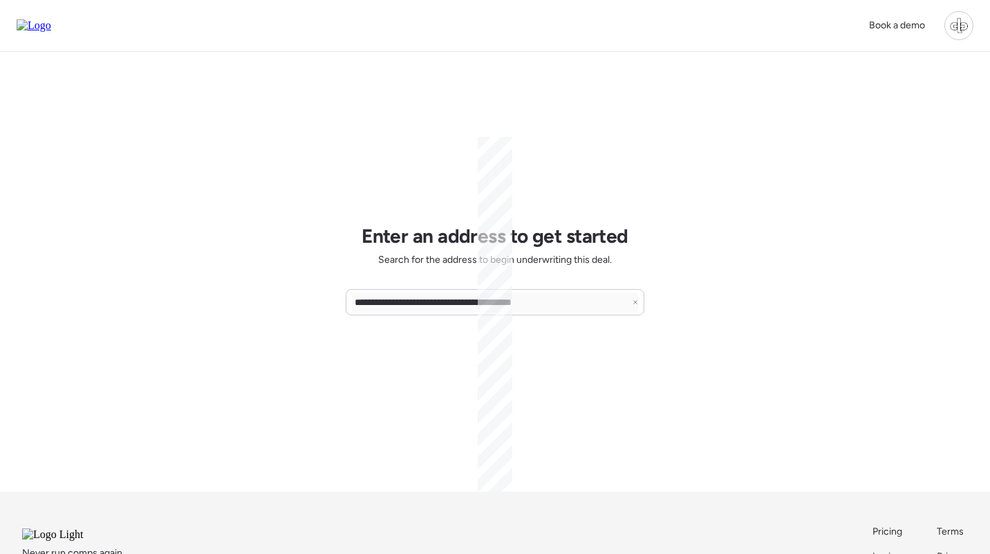
scroll to position [9, 0]
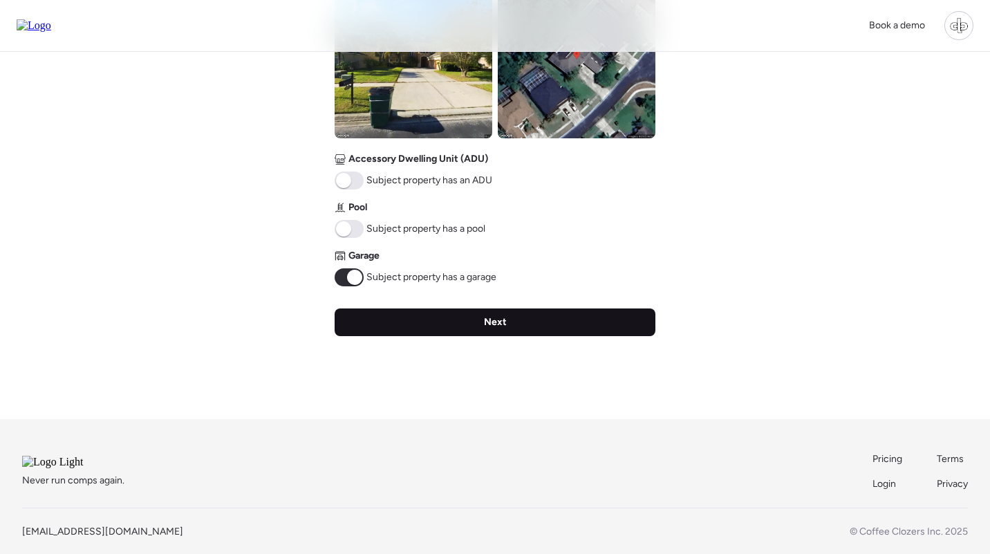
click at [467, 326] on div "Next" at bounding box center [495, 322] width 321 height 28
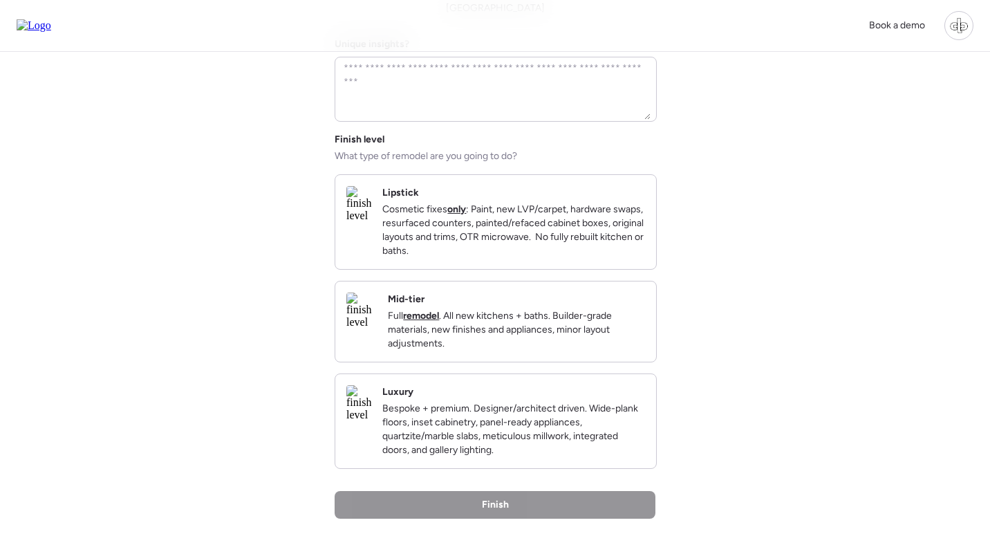
scroll to position [130, 0]
click at [515, 416] on div "Luxury Bespoke + premium. Designer/architect driven. Wide-plank floors, inset c…" at bounding box center [513, 421] width 263 height 72
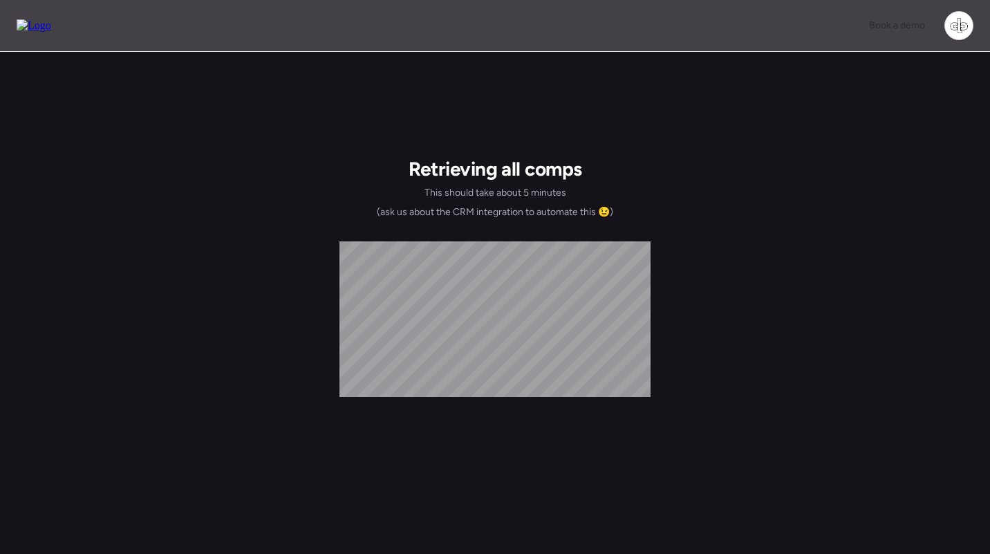
scroll to position [1, 0]
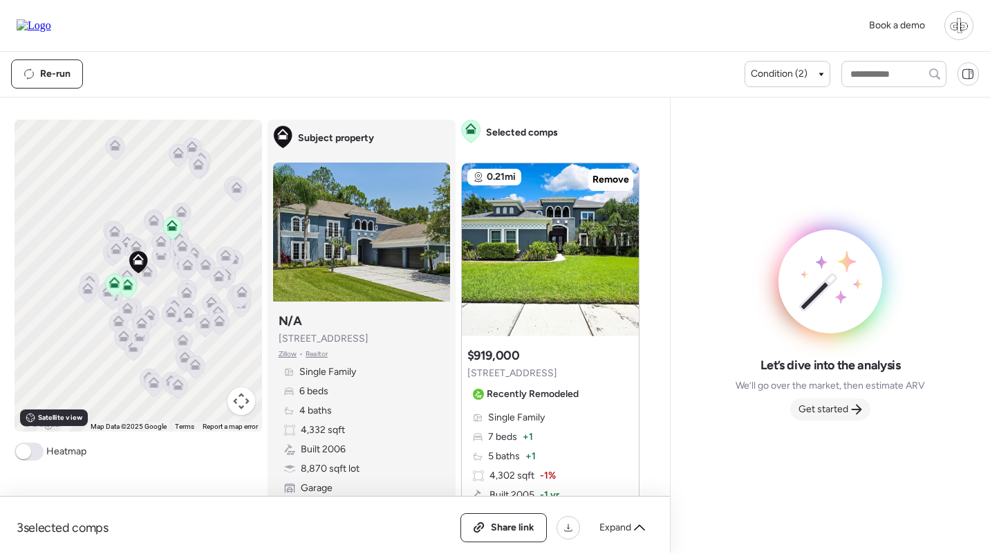
click at [839, 401] on div "Get started" at bounding box center [830, 409] width 80 height 22
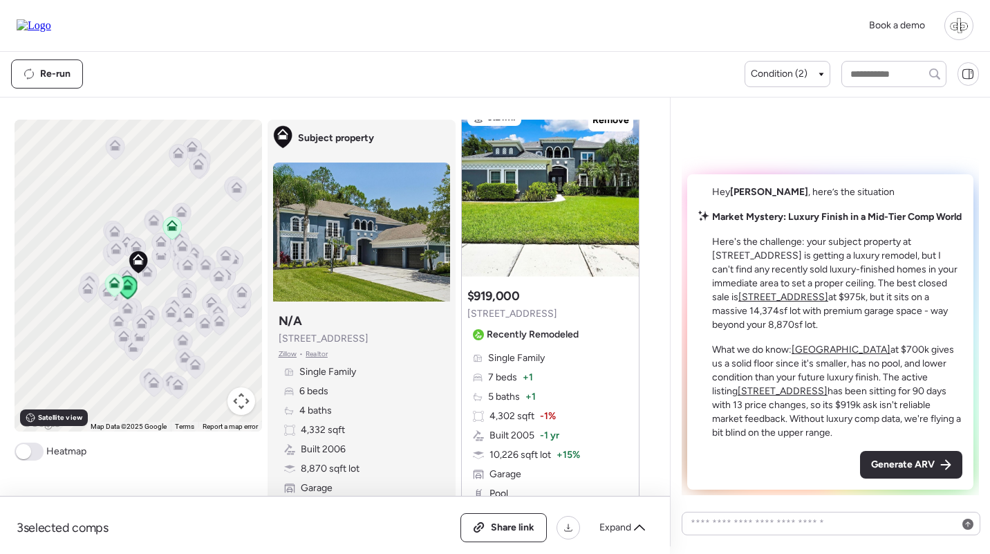
scroll to position [50, 0]
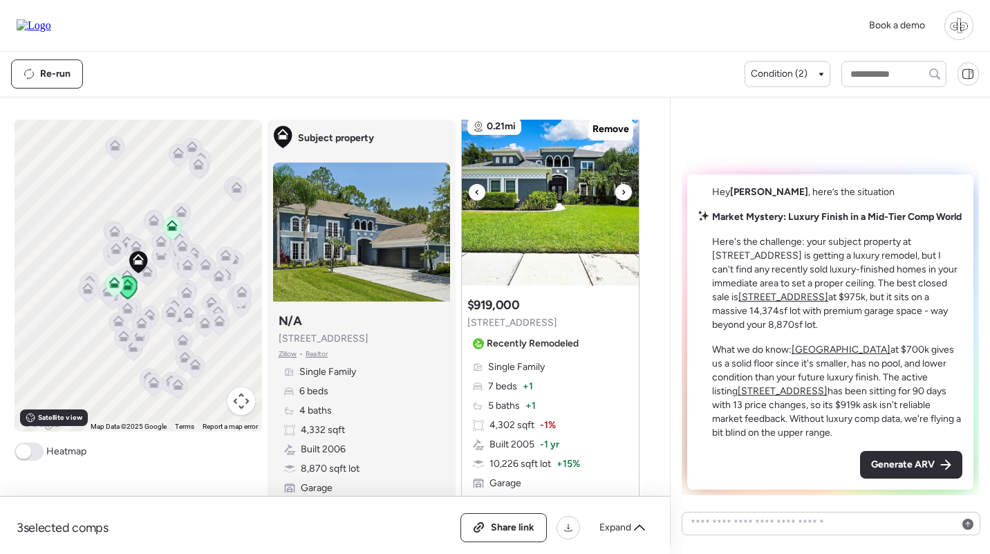
click at [569, 217] on img at bounding box center [550, 199] width 177 height 173
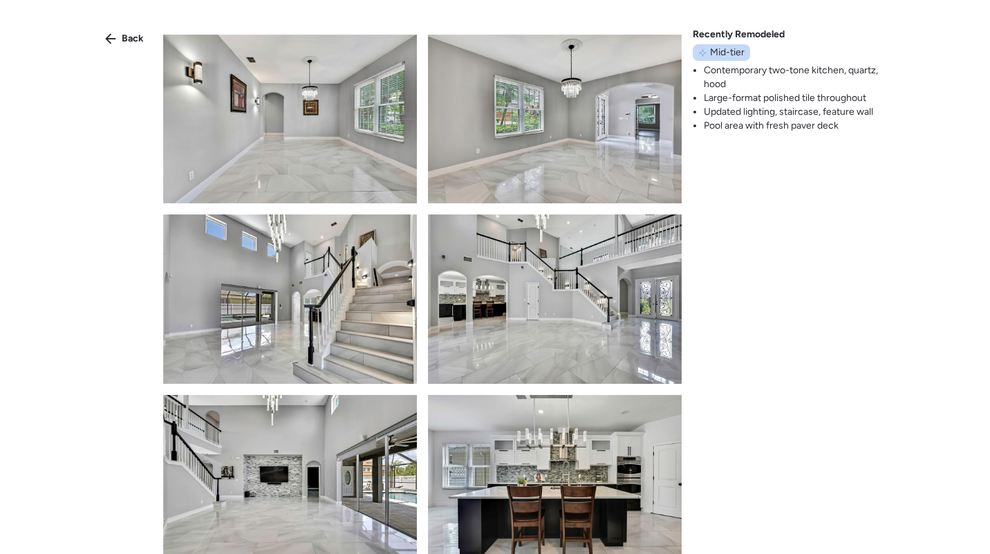
scroll to position [1140, 0]
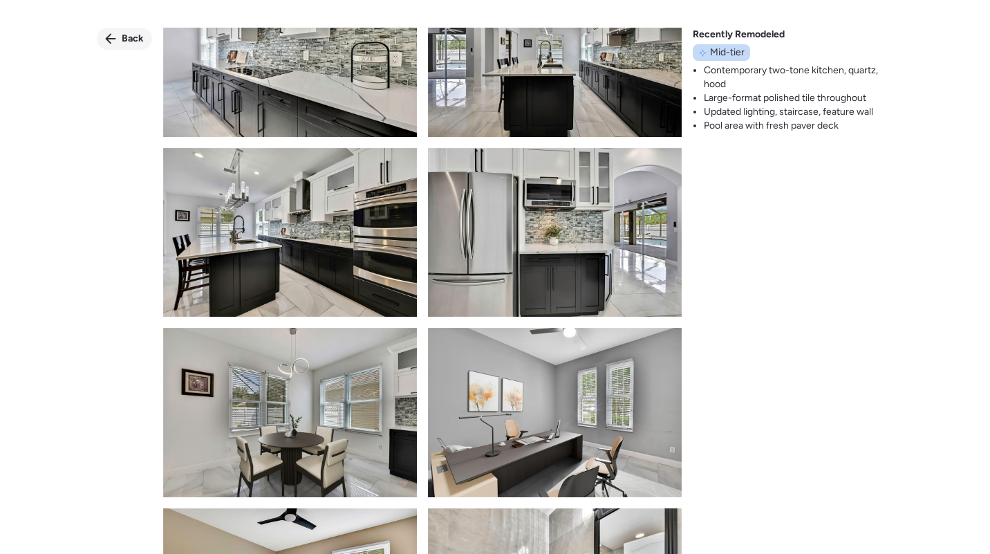
click at [130, 36] on span "Back" at bounding box center [133, 39] width 22 height 14
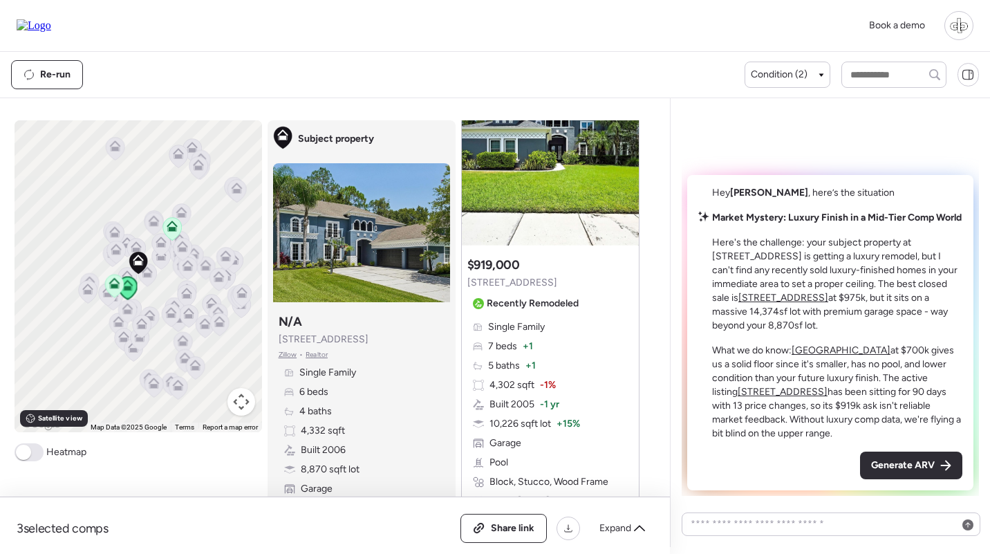
scroll to position [95, 0]
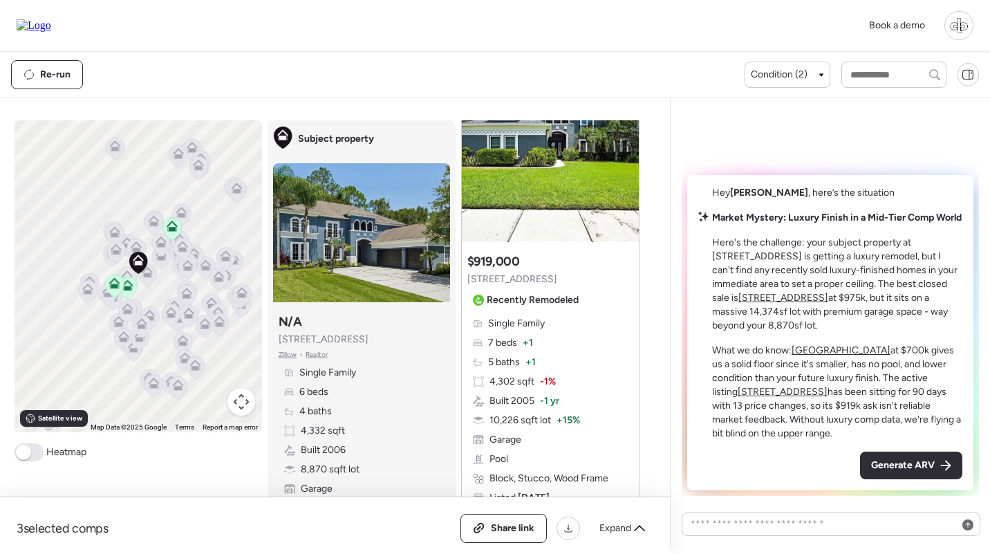
click at [786, 298] on u "[STREET_ADDRESS]" at bounding box center [784, 298] width 90 height 12
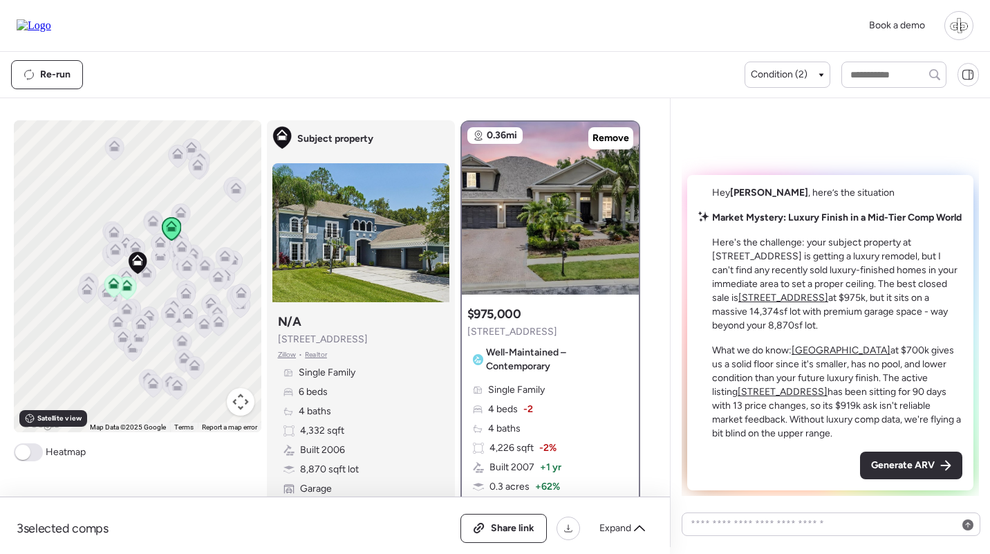
scroll to position [230, 0]
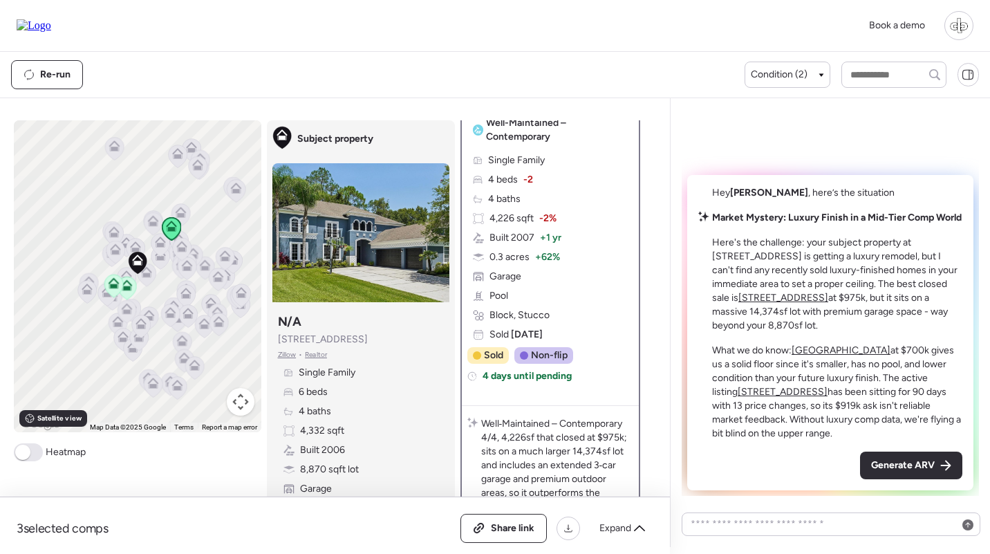
click at [857, 353] on u "[GEOGRAPHIC_DATA]" at bounding box center [841, 350] width 99 height 12
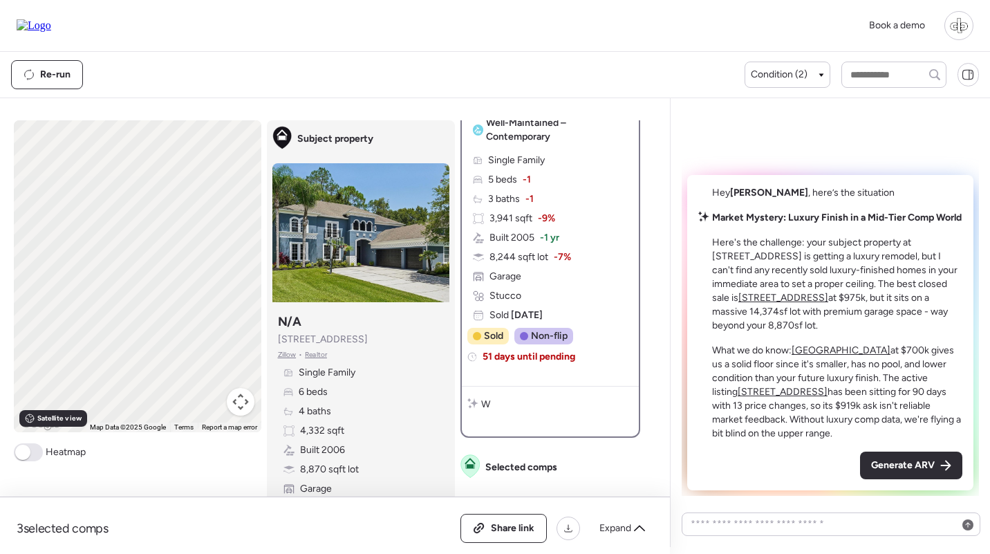
scroll to position [0, 0]
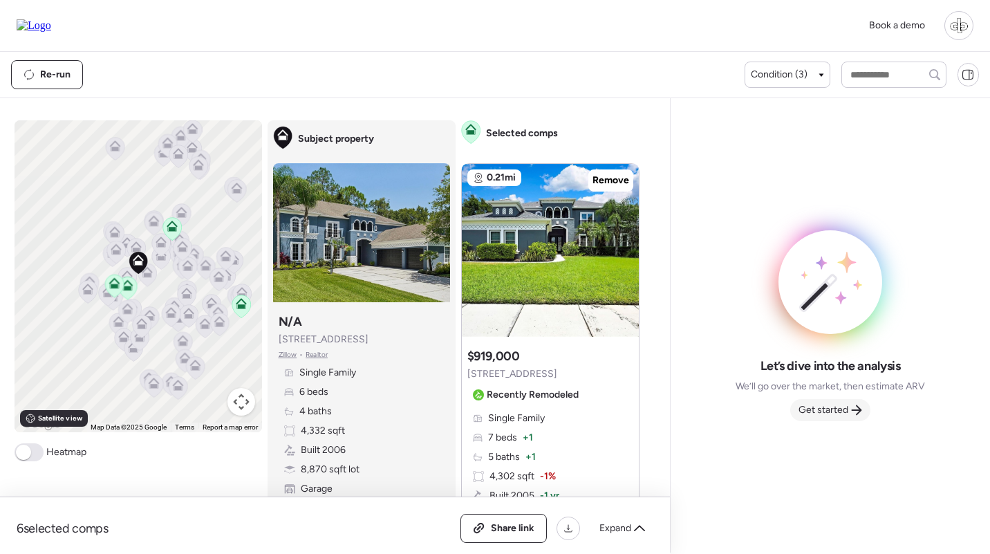
click at [820, 402] on div "Get started" at bounding box center [830, 410] width 80 height 22
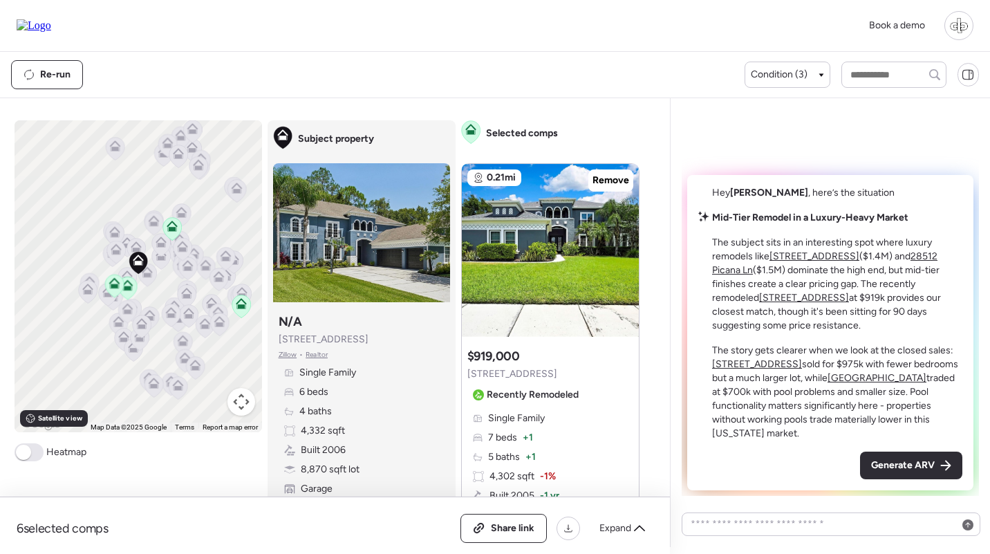
click at [799, 255] on u "3148 Watermark Dr" at bounding box center [815, 256] width 90 height 12
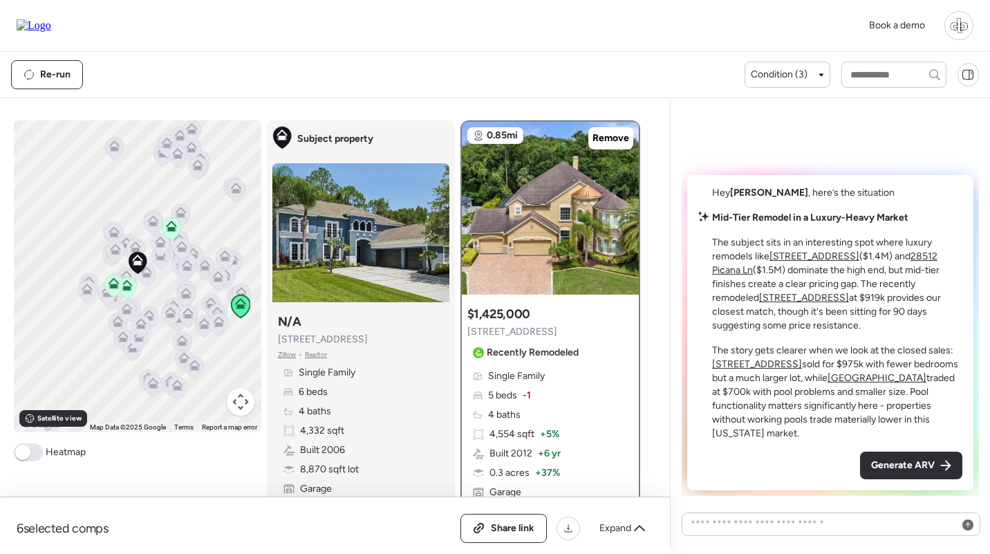
click at [737, 272] on u "28512 Picana Ln" at bounding box center [824, 263] width 225 height 26
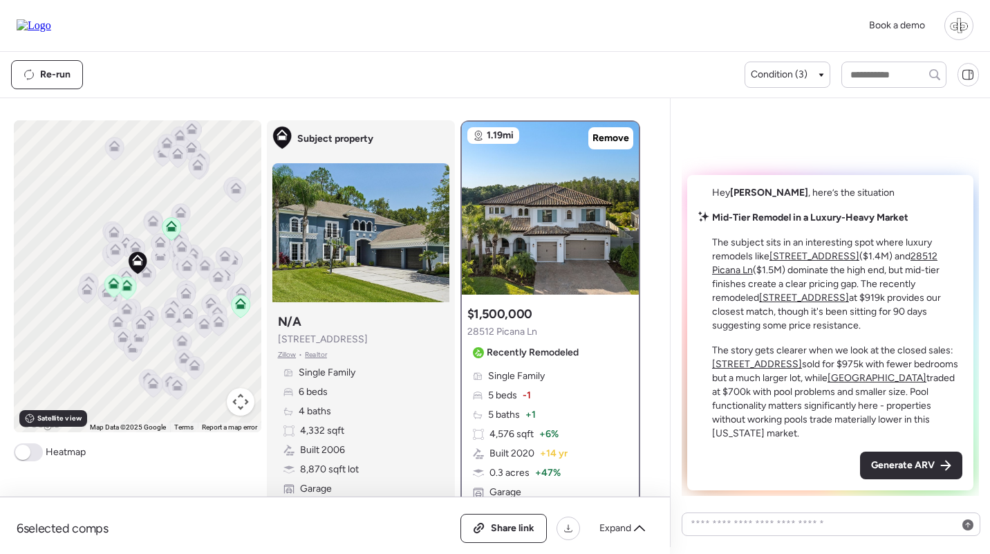
click at [832, 300] on u "[STREET_ADDRESS]" at bounding box center [804, 298] width 90 height 12
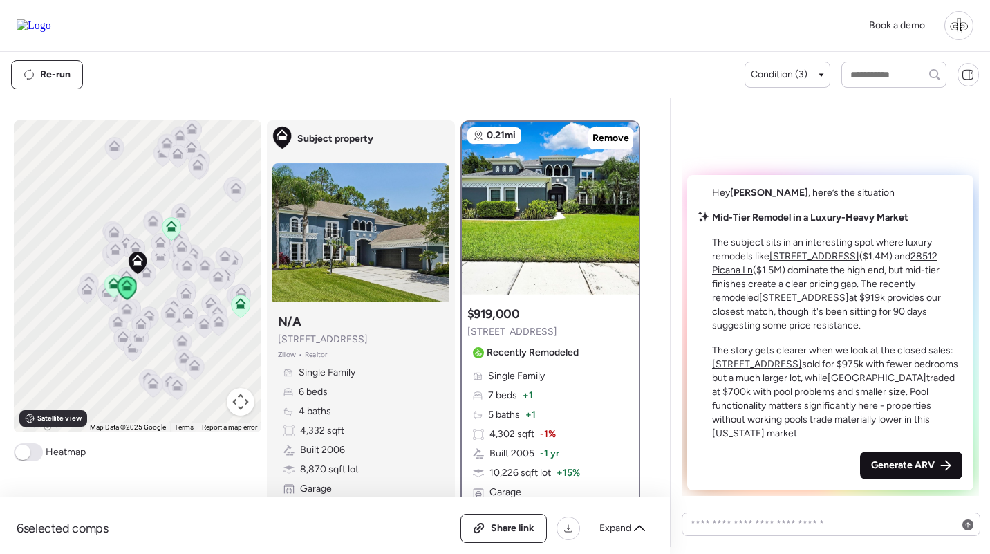
click at [914, 465] on span "Generate ARV" at bounding box center [903, 466] width 64 height 14
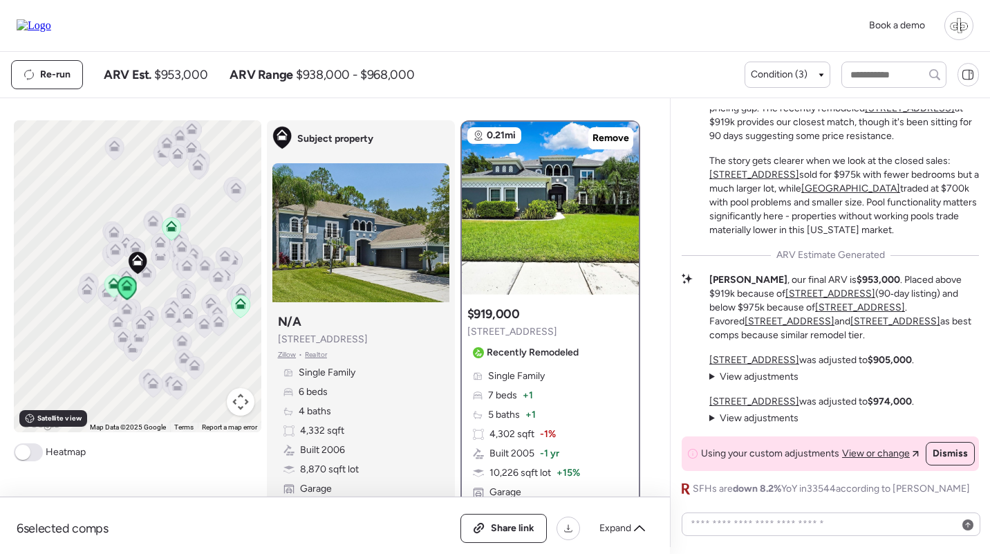
click at [857, 279] on strong "$953,000" at bounding box center [879, 280] width 44 height 12
click at [905, 272] on div "Mid-Tier Remodel in a Luxury-Heavy Market The subject sits in an interesting sp…" at bounding box center [830, 265] width 297 height 461
click at [786, 295] on u "[STREET_ADDRESS]" at bounding box center [831, 294] width 90 height 12
click at [786, 294] on u "[STREET_ADDRESS]" at bounding box center [831, 294] width 90 height 12
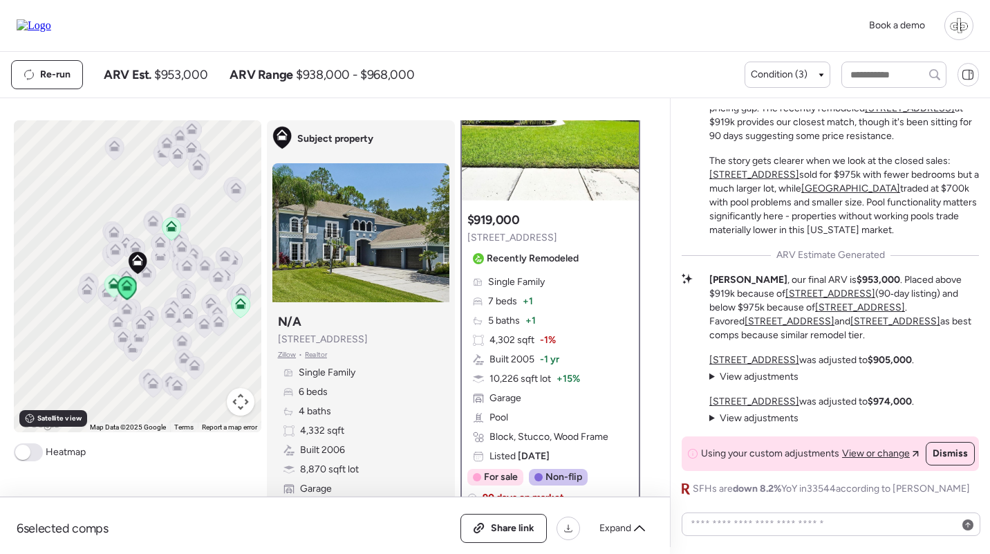
scroll to position [95, 0]
click at [826, 306] on u "[STREET_ADDRESS]" at bounding box center [860, 308] width 90 height 12
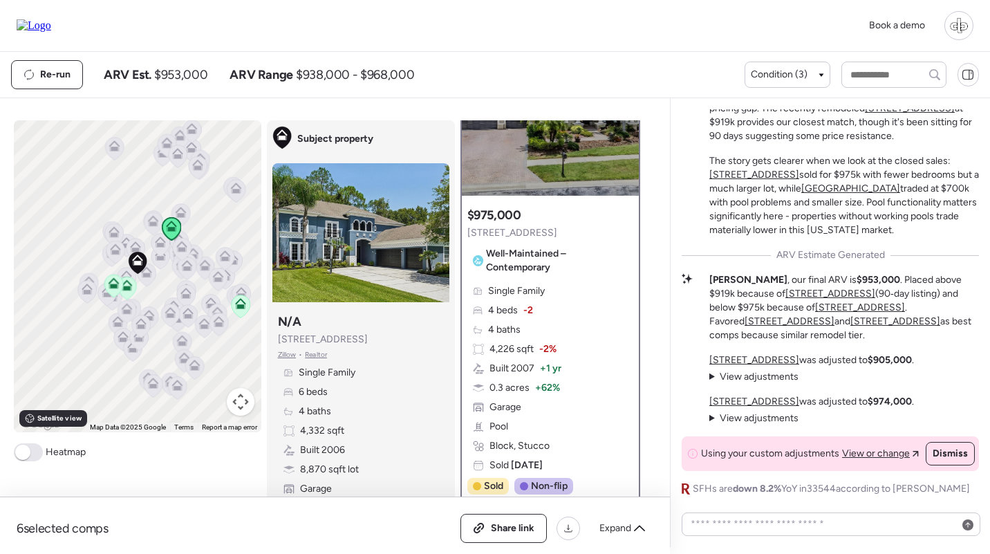
scroll to position [101, 0]
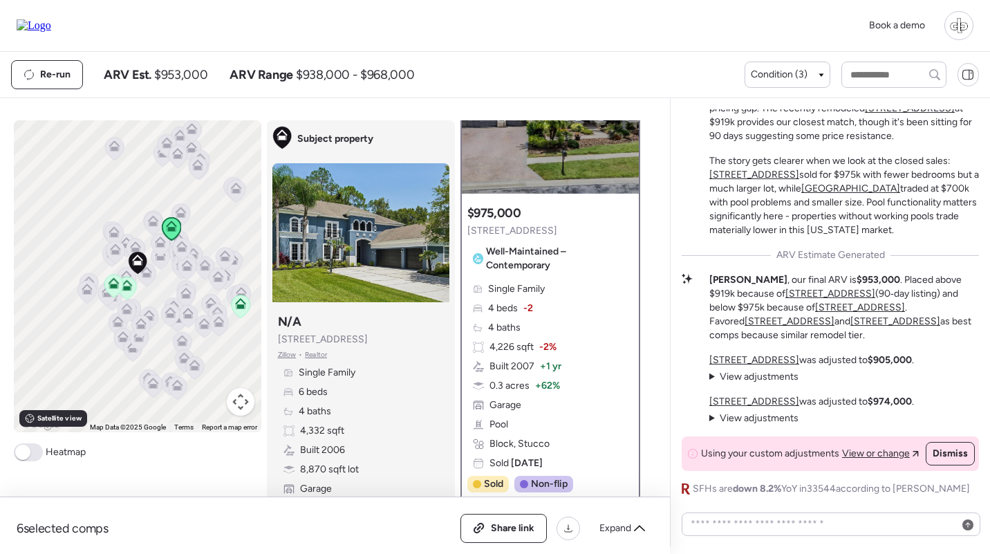
click at [835, 315] on u "[STREET_ADDRESS]" at bounding box center [790, 321] width 90 height 12
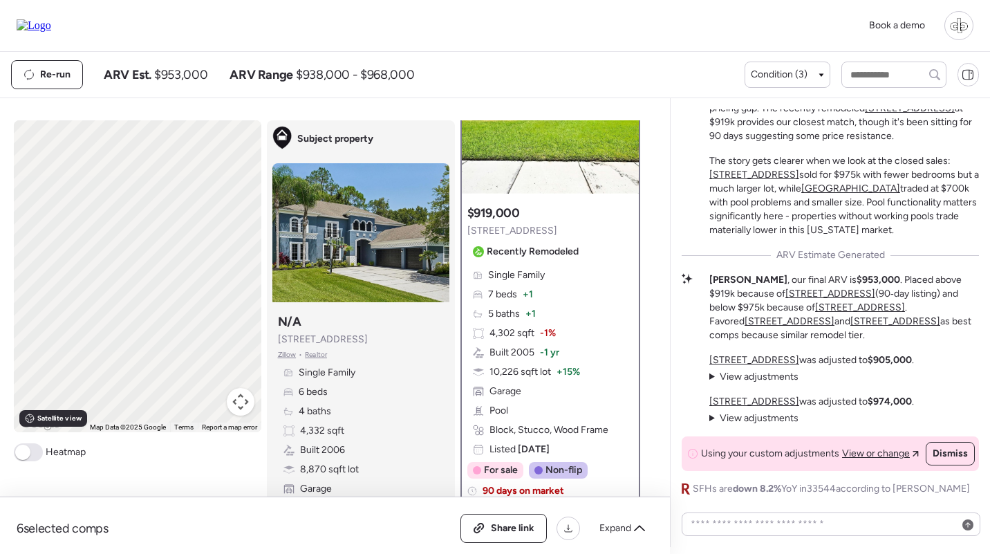
scroll to position [0, 0]
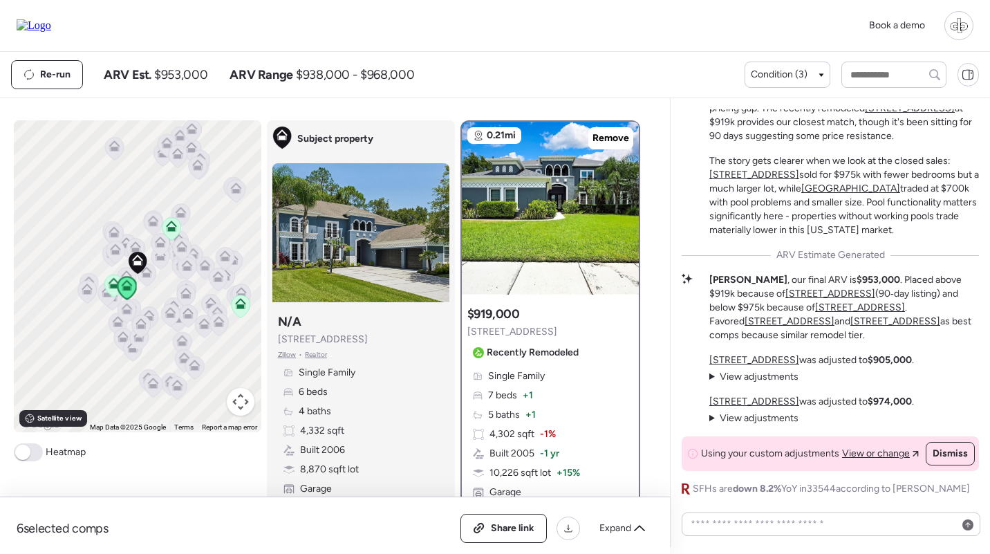
click at [851, 325] on u "[STREET_ADDRESS]" at bounding box center [896, 321] width 90 height 12
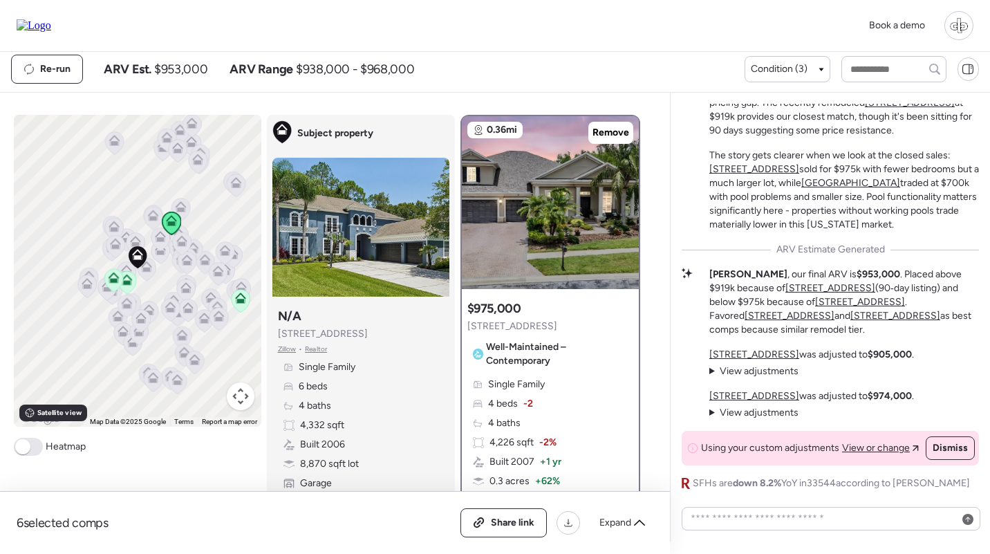
scroll to position [6, 0]
click at [757, 395] on u "[STREET_ADDRESS]" at bounding box center [755, 396] width 90 height 12
click at [757, 349] on u "[STREET_ADDRESS]" at bounding box center [755, 355] width 90 height 12
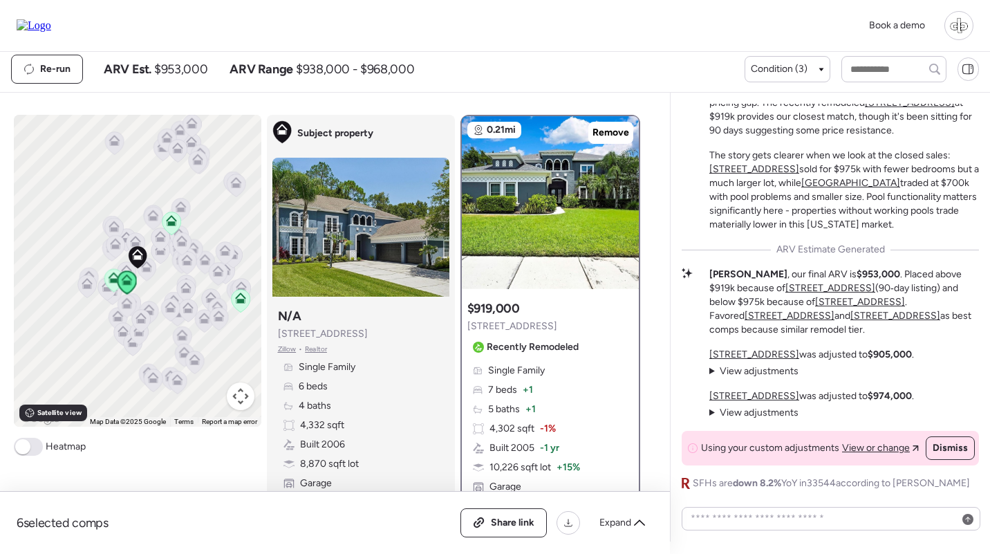
click at [747, 368] on span "View adjustments" at bounding box center [759, 371] width 79 height 12
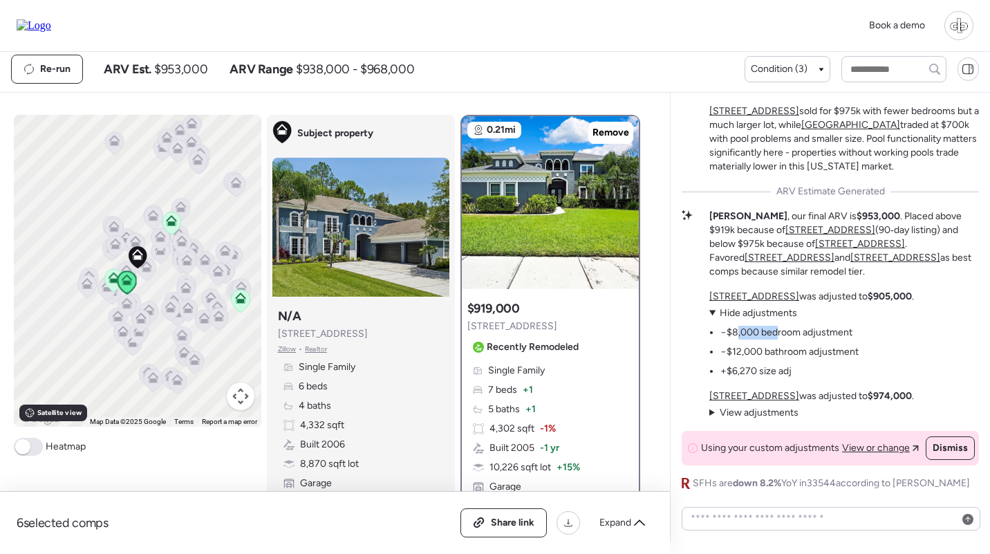
drag, startPoint x: 738, startPoint y: 331, endPoint x: 783, endPoint y: 331, distance: 45.0
click at [783, 331] on li "−$8,000 bedroom adjustment" at bounding box center [787, 333] width 132 height 14
drag, startPoint x: 738, startPoint y: 357, endPoint x: 766, endPoint y: 357, distance: 28.4
click at [765, 357] on li "−$12,000 bathroom adjustment" at bounding box center [790, 352] width 138 height 14
click at [738, 372] on li "+$6,270 size adj" at bounding box center [756, 371] width 71 height 14
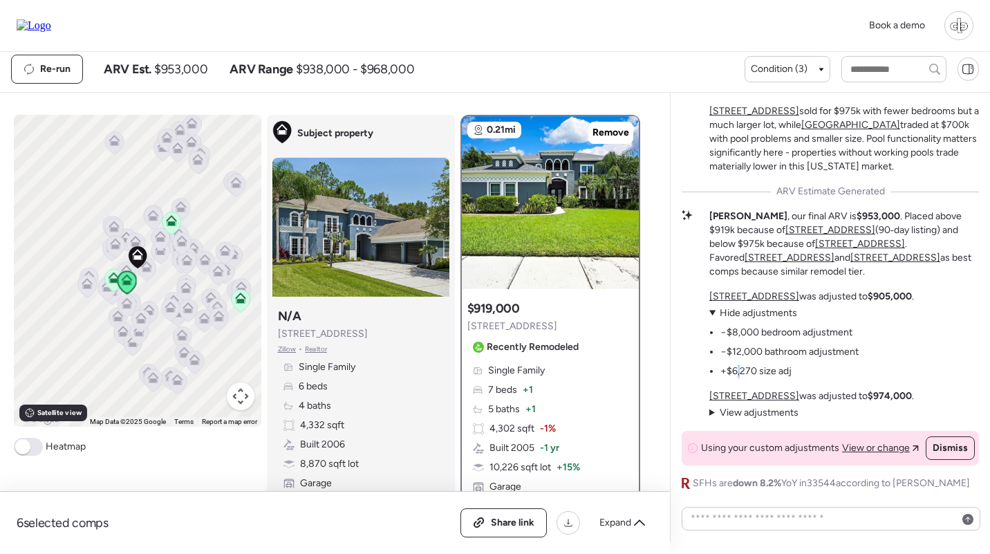
click at [738, 372] on li "+$6,270 size adj" at bounding box center [756, 371] width 71 height 14
click at [768, 372] on li "+$6,270 size adj" at bounding box center [756, 371] width 71 height 14
click at [721, 394] on u "[STREET_ADDRESS]" at bounding box center [755, 396] width 90 height 12
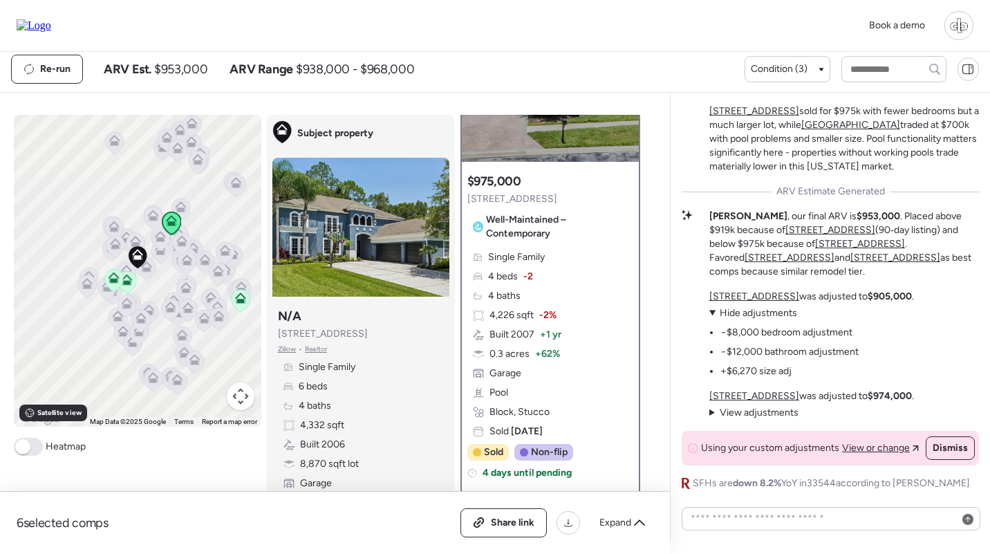
scroll to position [129, 0]
click at [750, 394] on u "[STREET_ADDRESS]" at bounding box center [755, 396] width 90 height 12
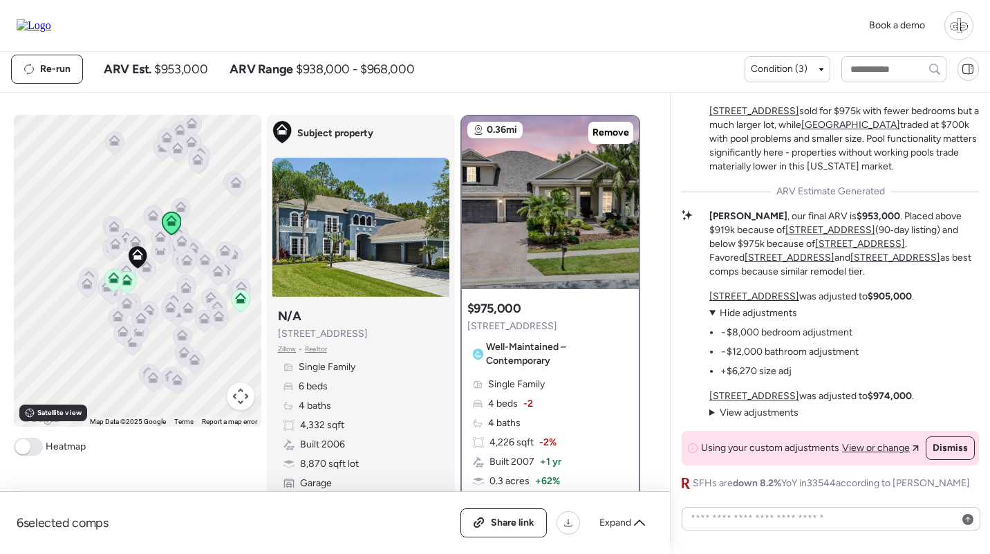
scroll to position [0, 0]
click at [568, 182] on div at bounding box center [550, 202] width 177 height 173
click at [766, 290] on p "3241 Evening Breeze Loop was adjusted to $905,000 ." at bounding box center [812, 297] width 205 height 14
click at [765, 297] on u "[STREET_ADDRESS]" at bounding box center [755, 296] width 90 height 12
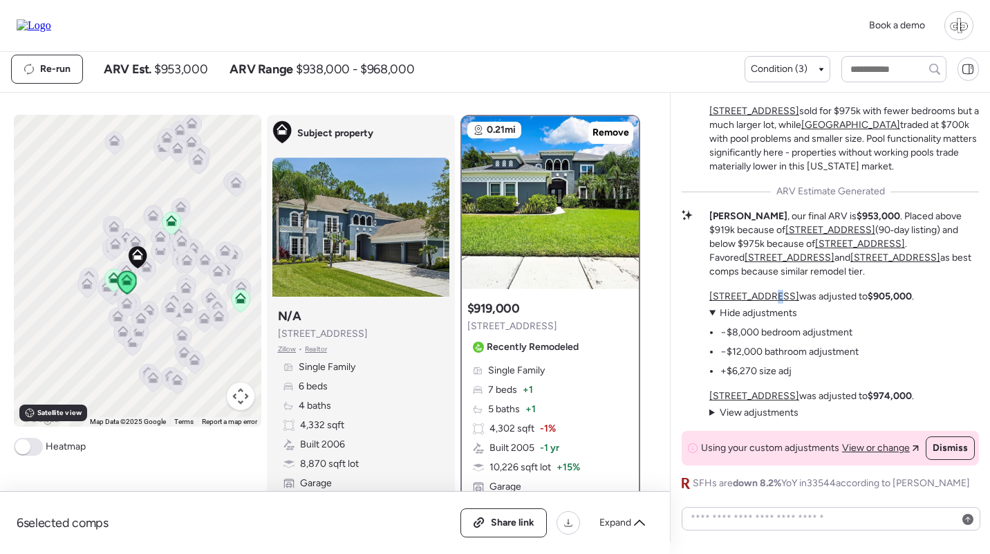
scroll to position [138, 0]
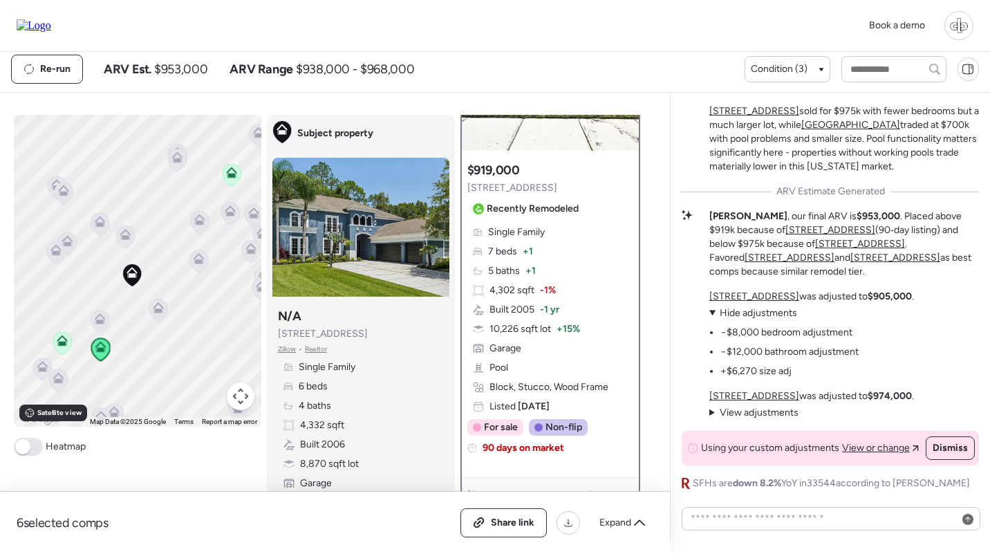
click at [100, 314] on icon at bounding box center [99, 316] width 10 height 6
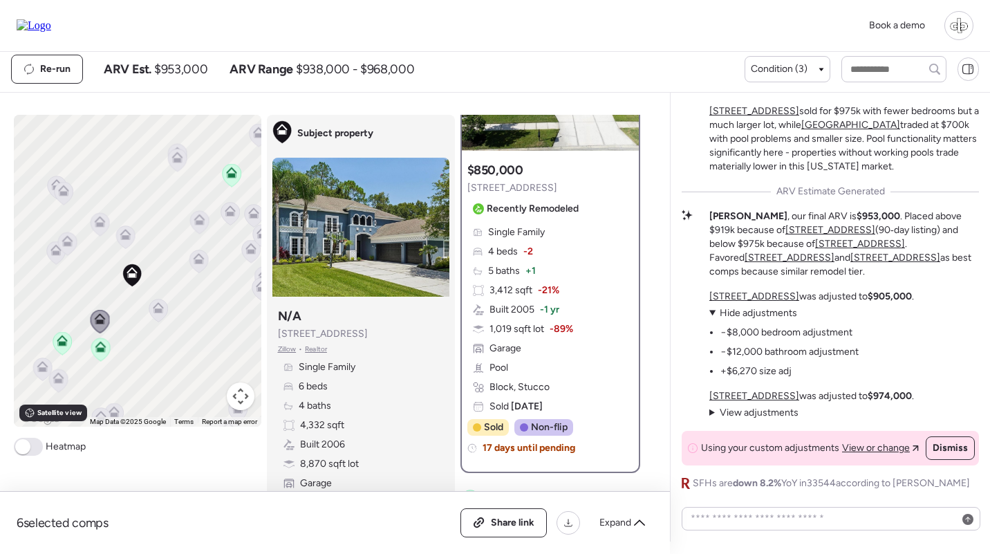
scroll to position [0, 0]
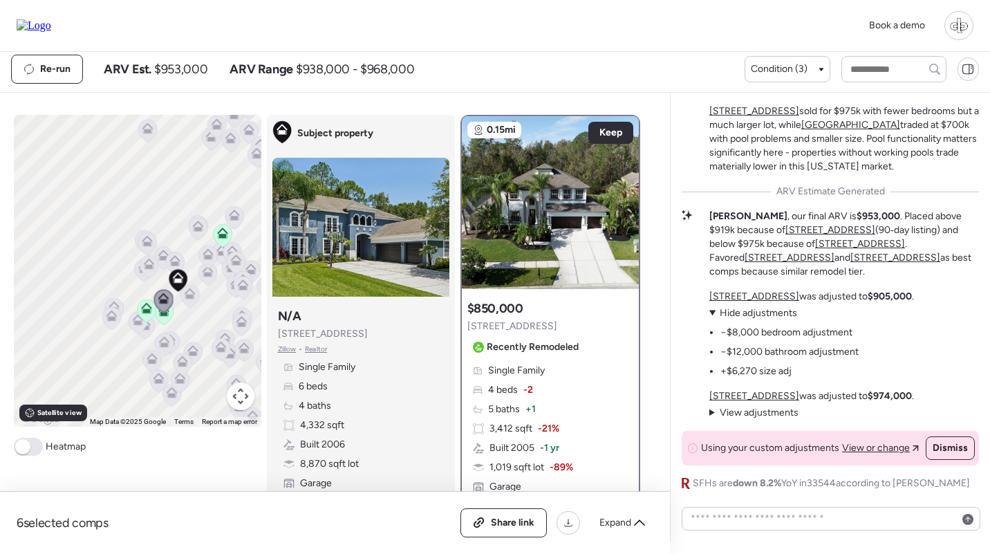
click at [223, 230] on icon at bounding box center [222, 233] width 11 height 11
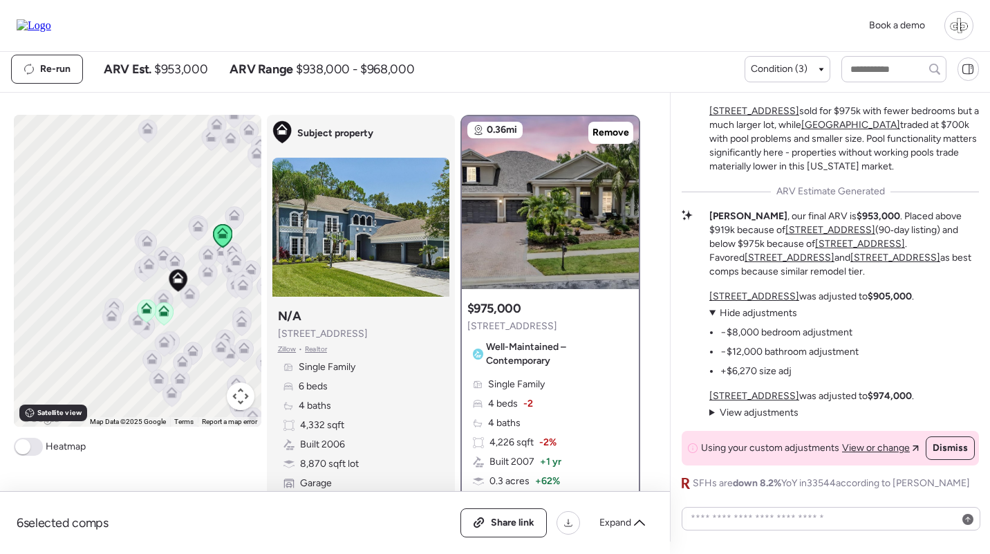
click at [144, 312] on icon at bounding box center [146, 310] width 9 height 4
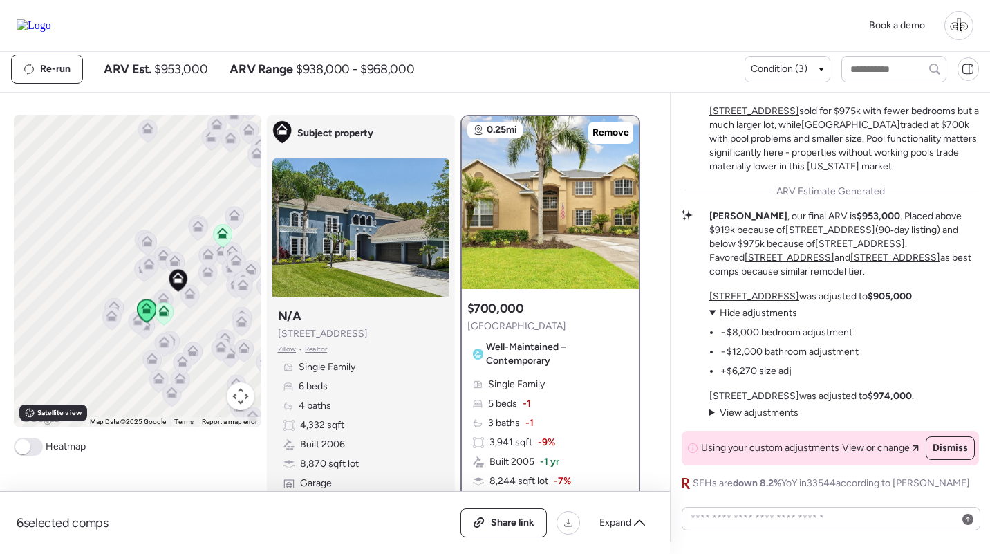
click at [169, 313] on icon at bounding box center [163, 310] width 11 height 11
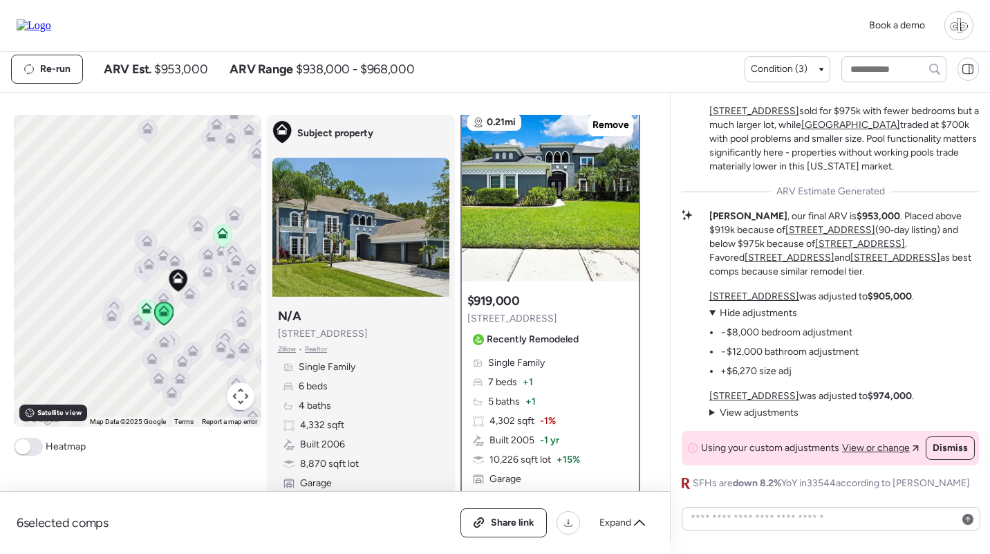
scroll to position [8, 0]
click at [218, 237] on icon at bounding box center [222, 236] width 9 height 4
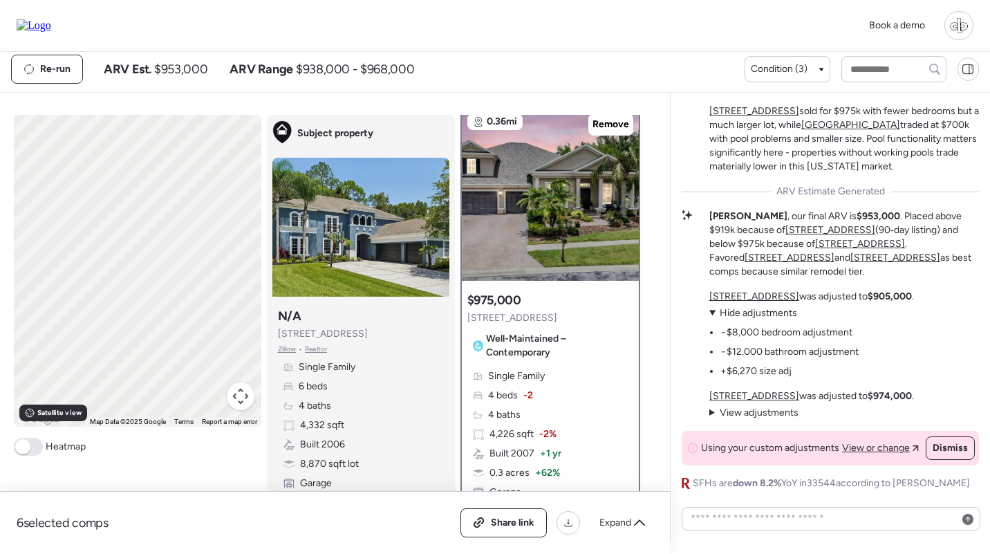
scroll to position [0, 0]
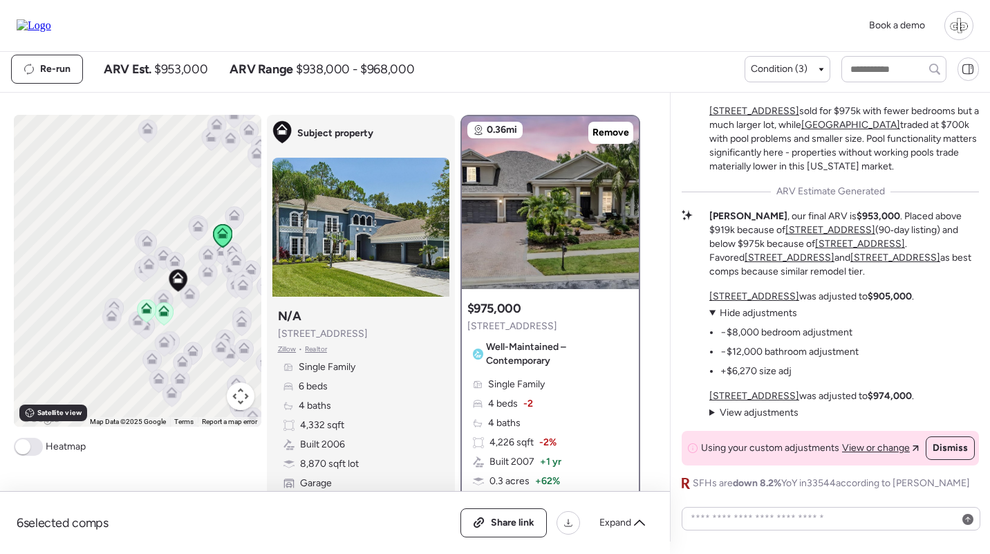
click at [163, 309] on icon at bounding box center [163, 310] width 11 height 11
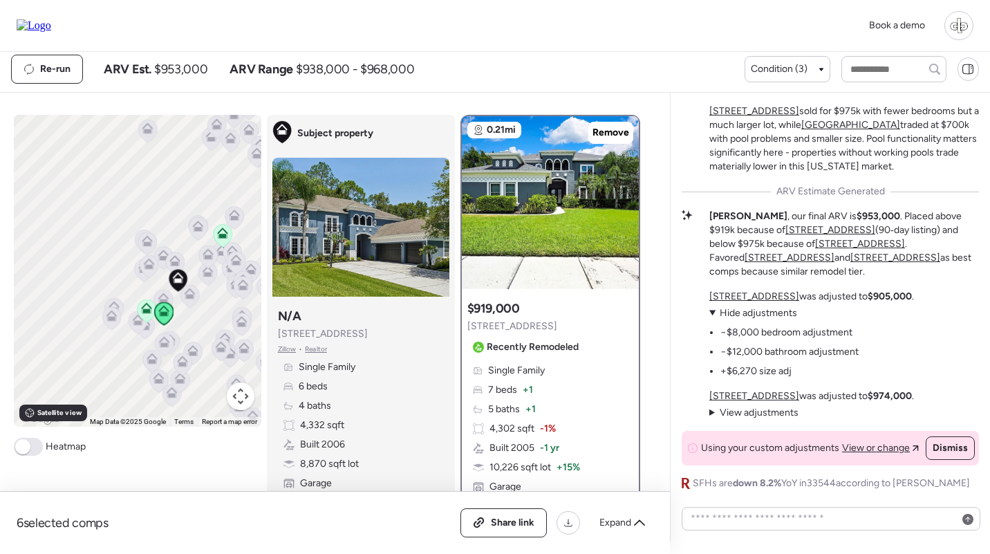
click at [223, 232] on icon at bounding box center [222, 233] width 11 height 11
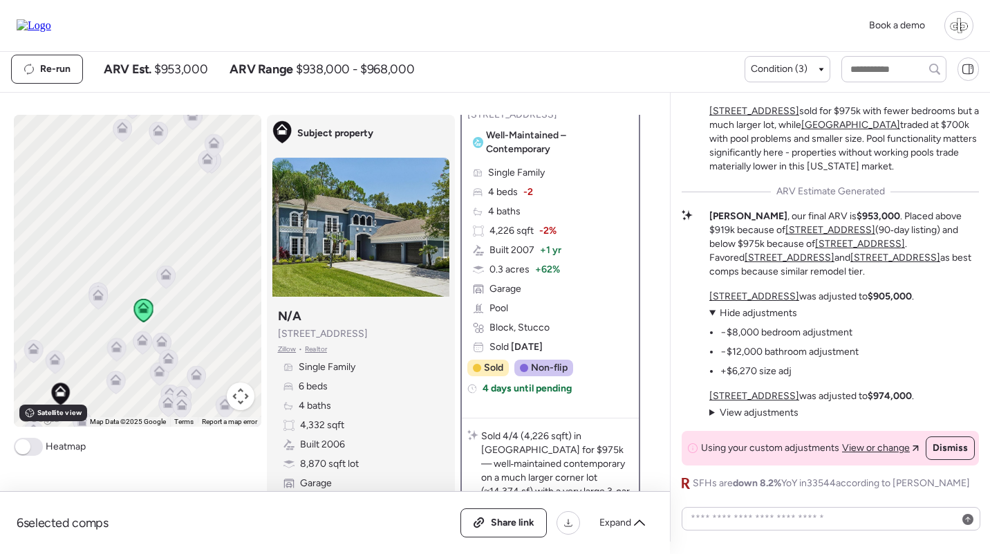
scroll to position [210, 0]
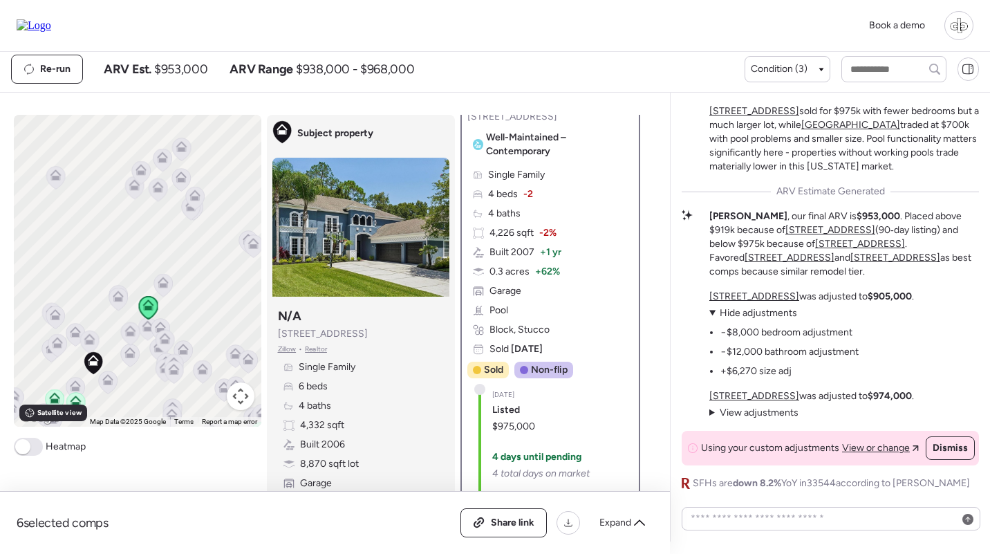
drag, startPoint x: 158, startPoint y: 315, endPoint x: 187, endPoint y: 233, distance: 87.3
click at [187, 233] on div "To navigate, press the arrow keys. To activate drag with keyboard, press Alt + …" at bounding box center [138, 271] width 248 height 312
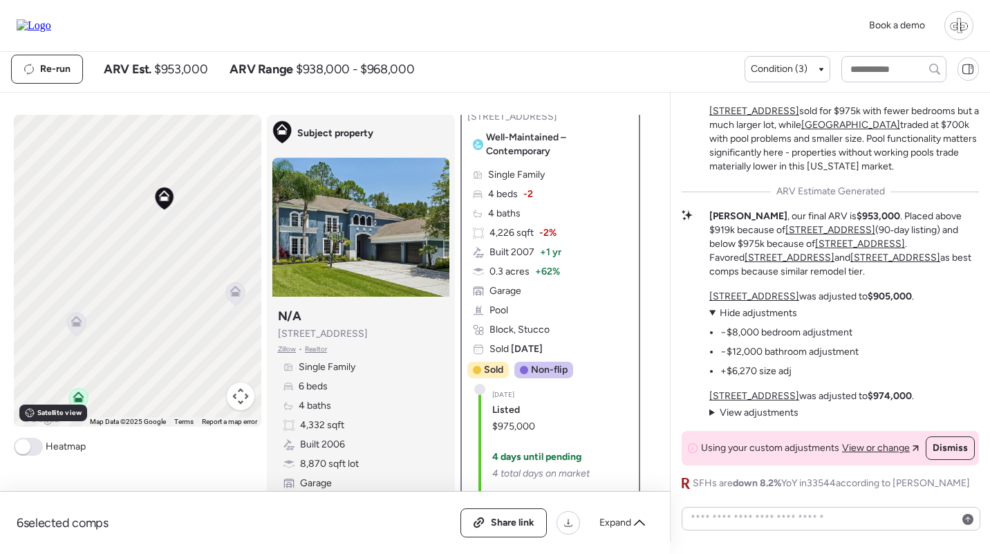
click at [80, 322] on icon at bounding box center [76, 320] width 11 height 11
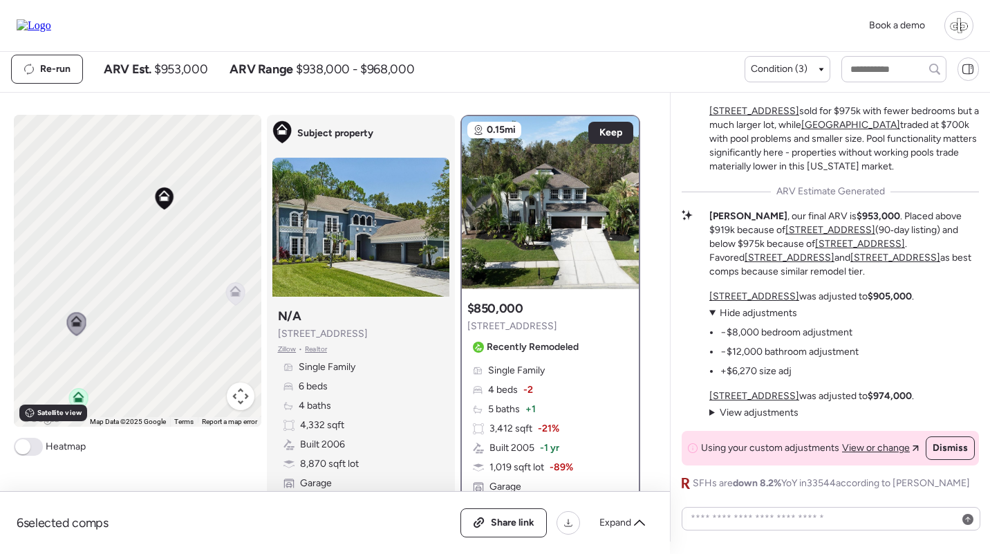
scroll to position [0, 0]
click at [584, 232] on div at bounding box center [550, 202] width 177 height 173
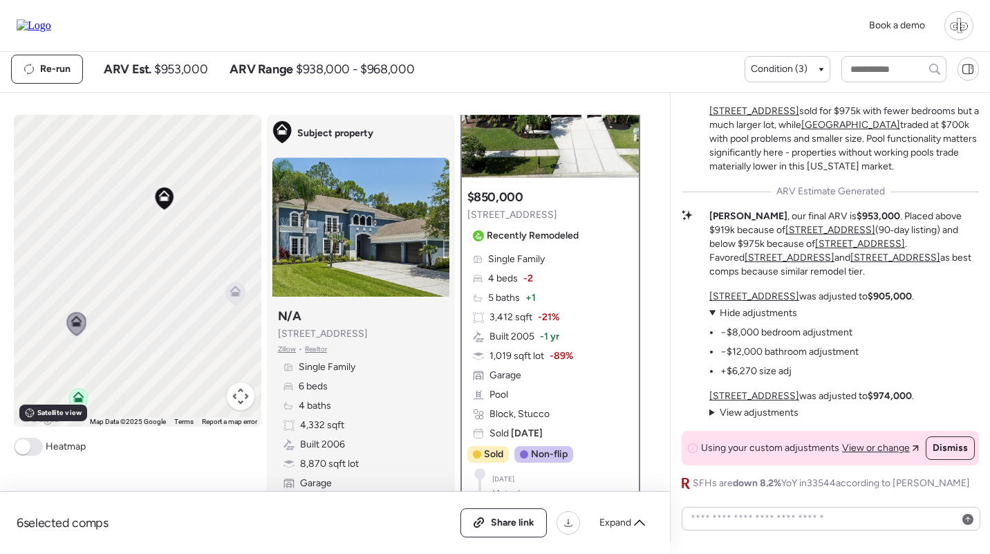
scroll to position [33, 0]
